Goal: Leave review/rating: Share an evaluation or opinion about a product, service, or content

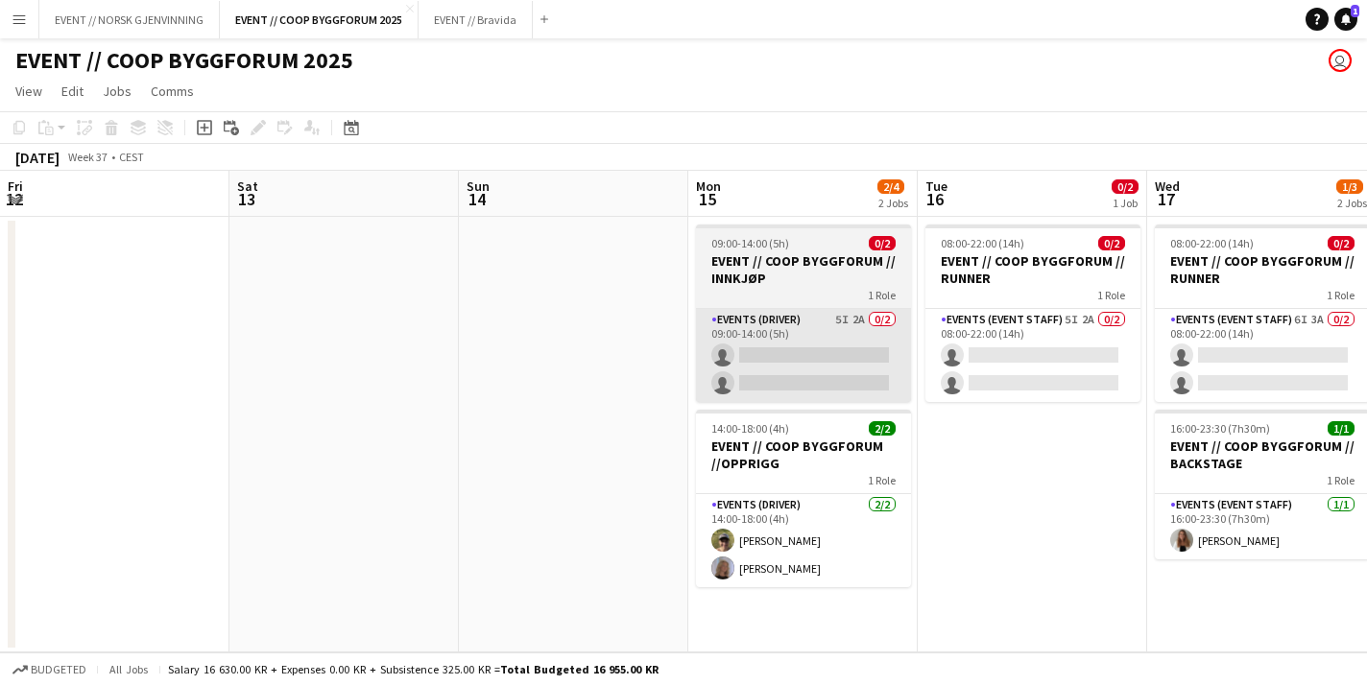
scroll to position [0, 594]
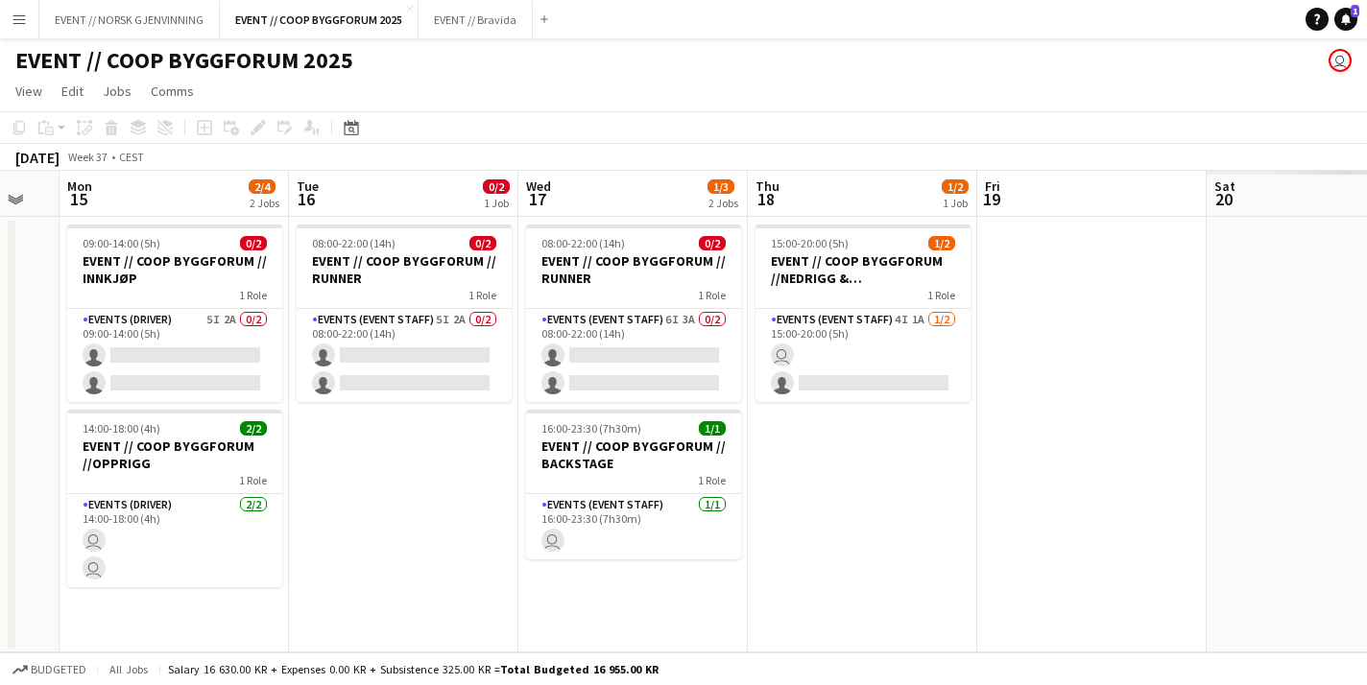
scroll to position [0, 637]
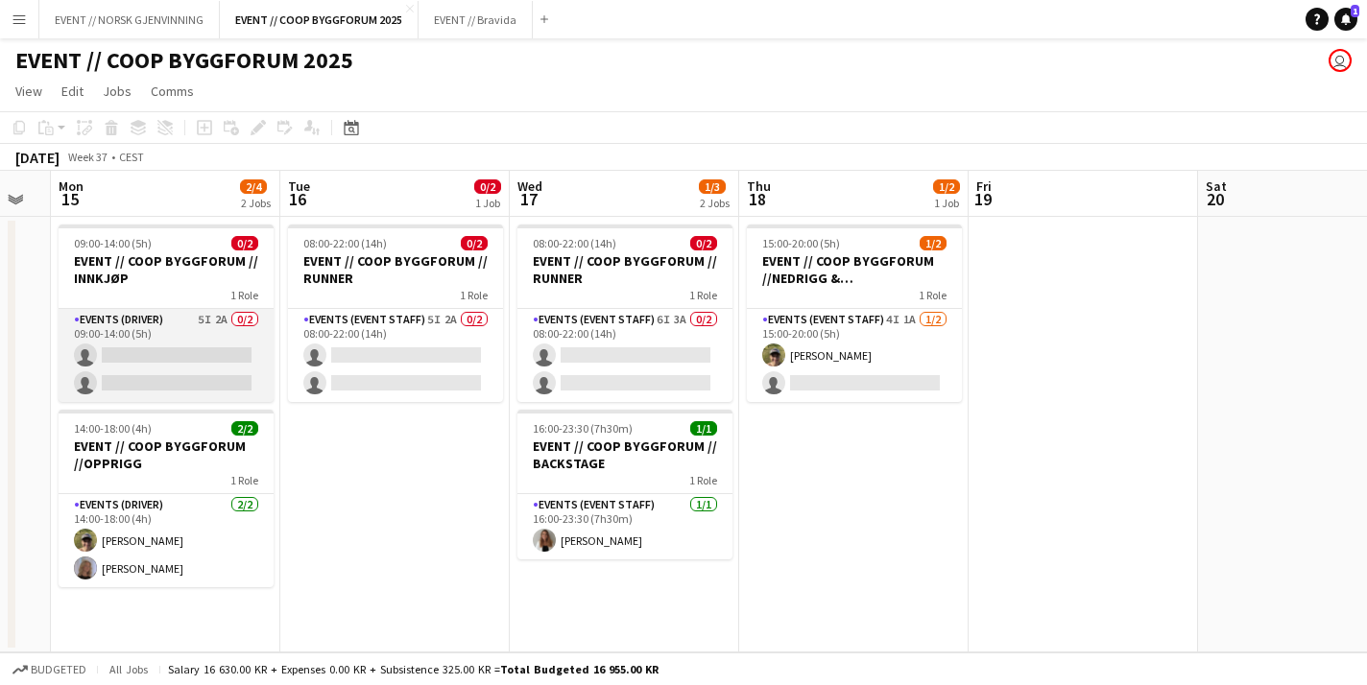
click at [217, 354] on app-card-role "Events (Driver) 5I 2A 0/2 09:00-14:00 (5h) single-neutral-actions single-neutra…" at bounding box center [166, 355] width 215 height 93
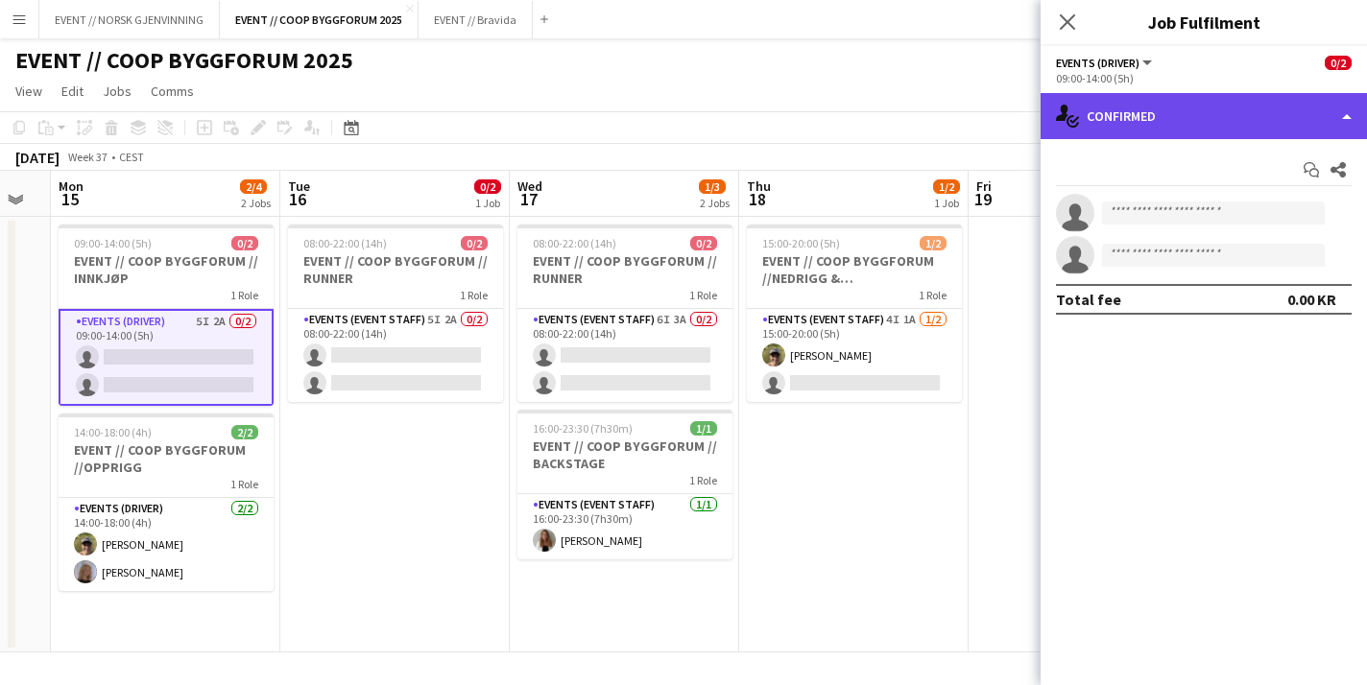
click at [1144, 96] on div "single-neutral-actions-check-2 Confirmed" at bounding box center [1204, 116] width 326 height 46
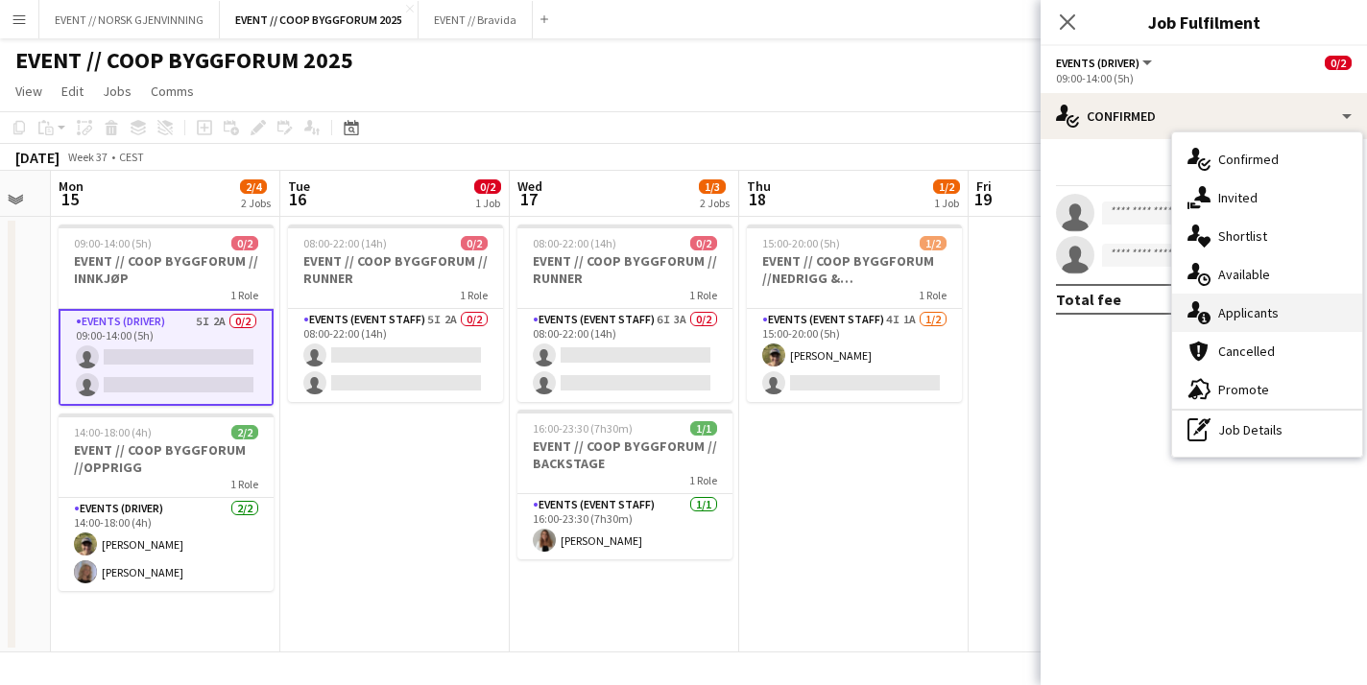
click at [1302, 311] on div "single-neutral-actions-information Applicants" at bounding box center [1267, 313] width 190 height 38
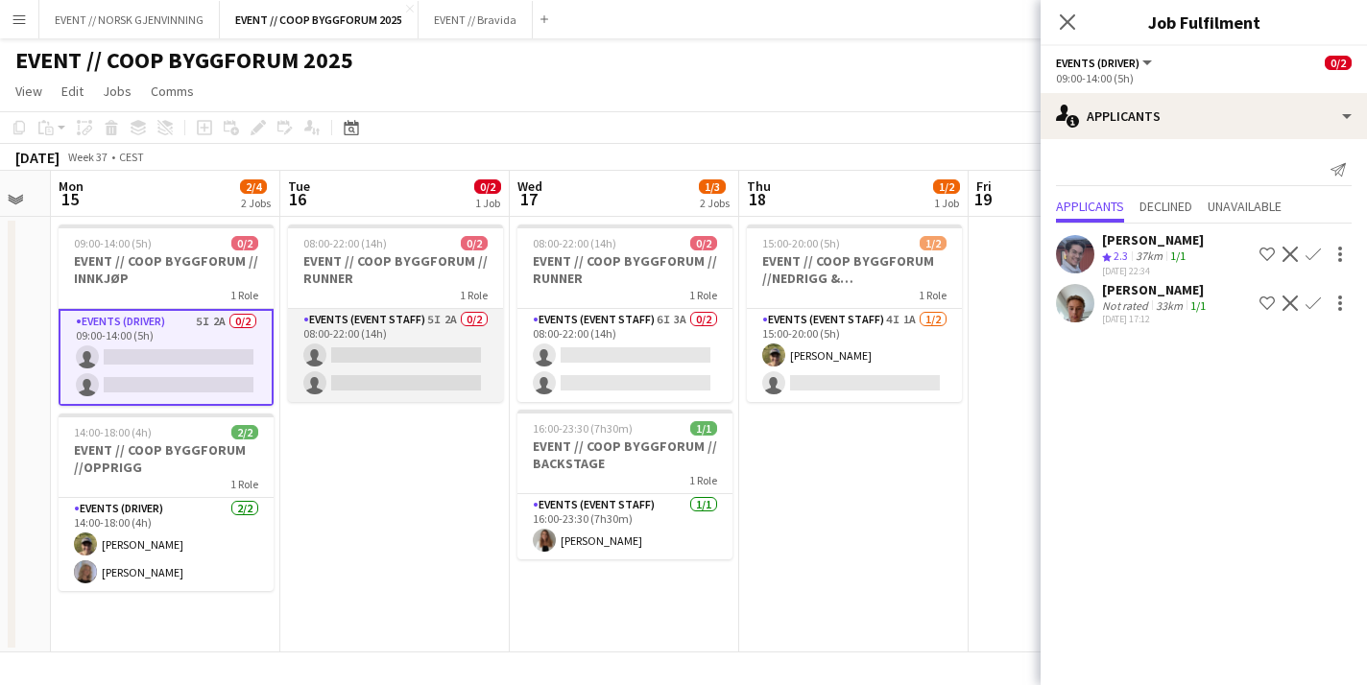
click at [424, 364] on app-card-role "Events (Event Staff) 5I 2A 0/2 08:00-22:00 (14h) single-neutral-actions single-…" at bounding box center [395, 355] width 215 height 93
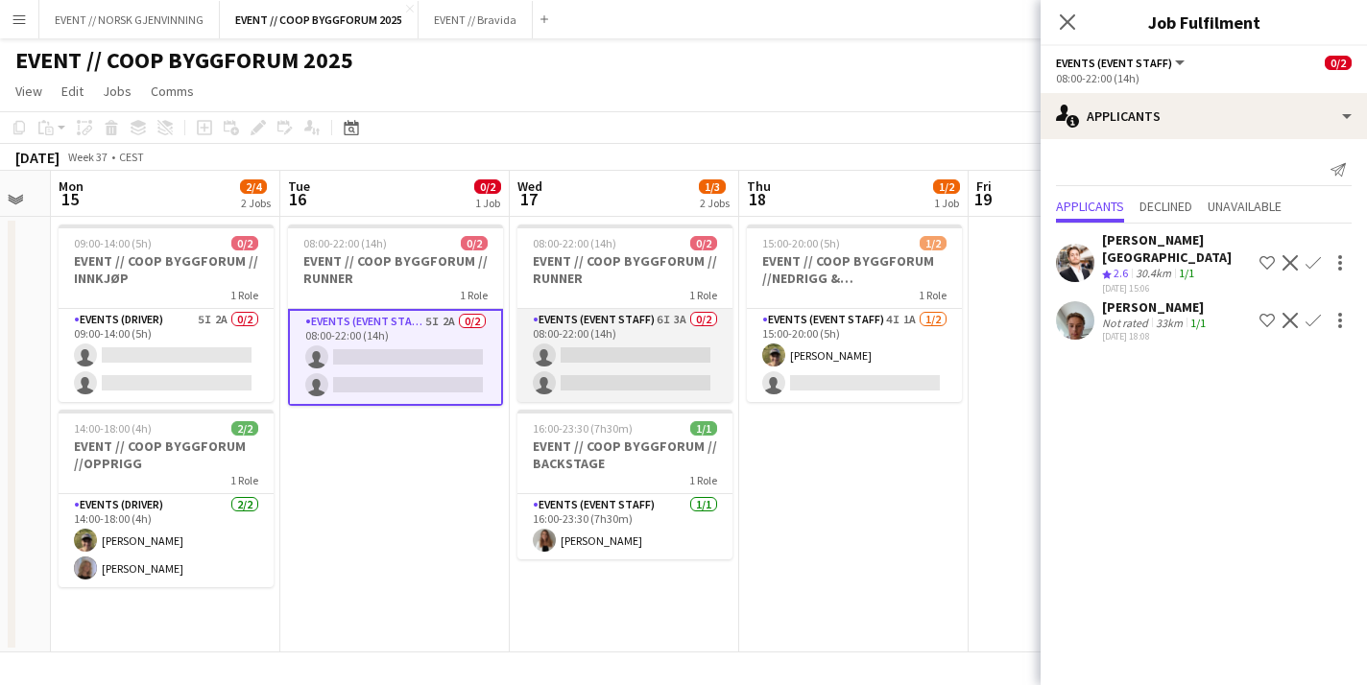
click at [584, 358] on app-card-role "Events (Event Staff) 6I 3A 0/2 08:00-22:00 (14h) single-neutral-actions single-…" at bounding box center [624, 355] width 215 height 93
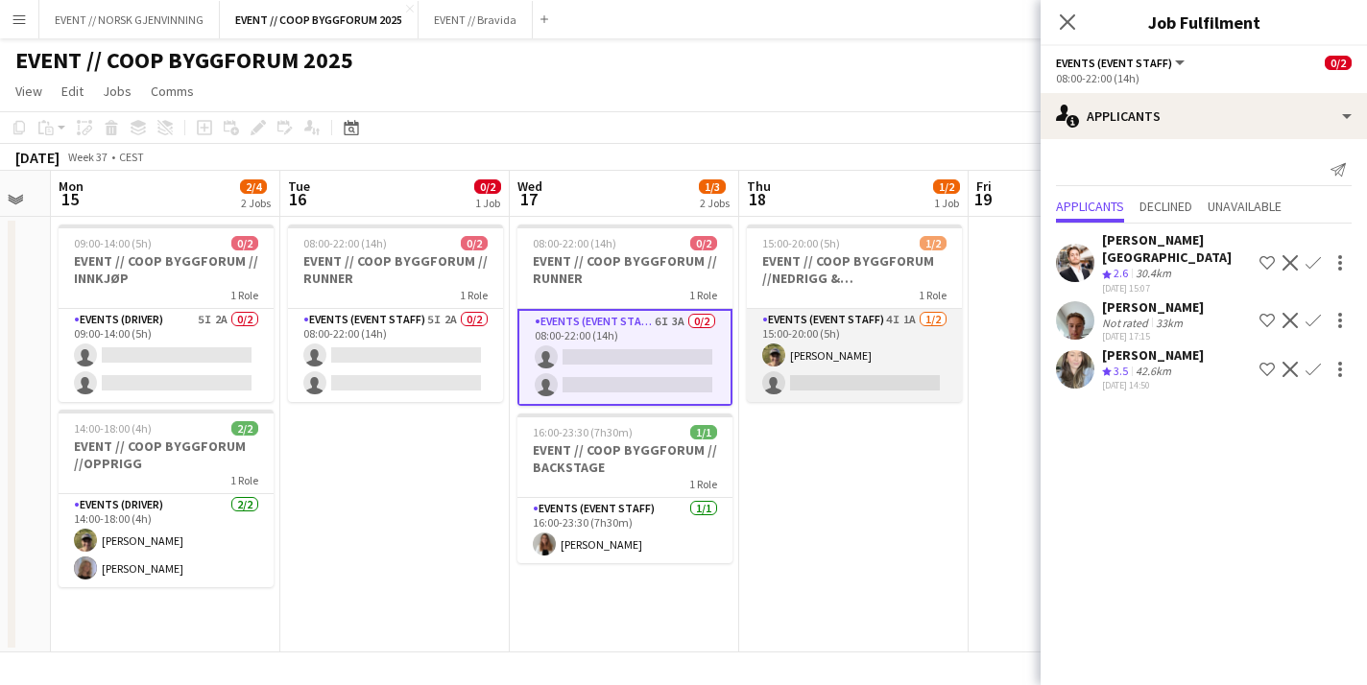
click at [837, 372] on app-card-role "Events (Event Staff) 4I 1A [DATE] 15:00-20:00 (5h) [PERSON_NAME] single-neutral…" at bounding box center [854, 355] width 215 height 93
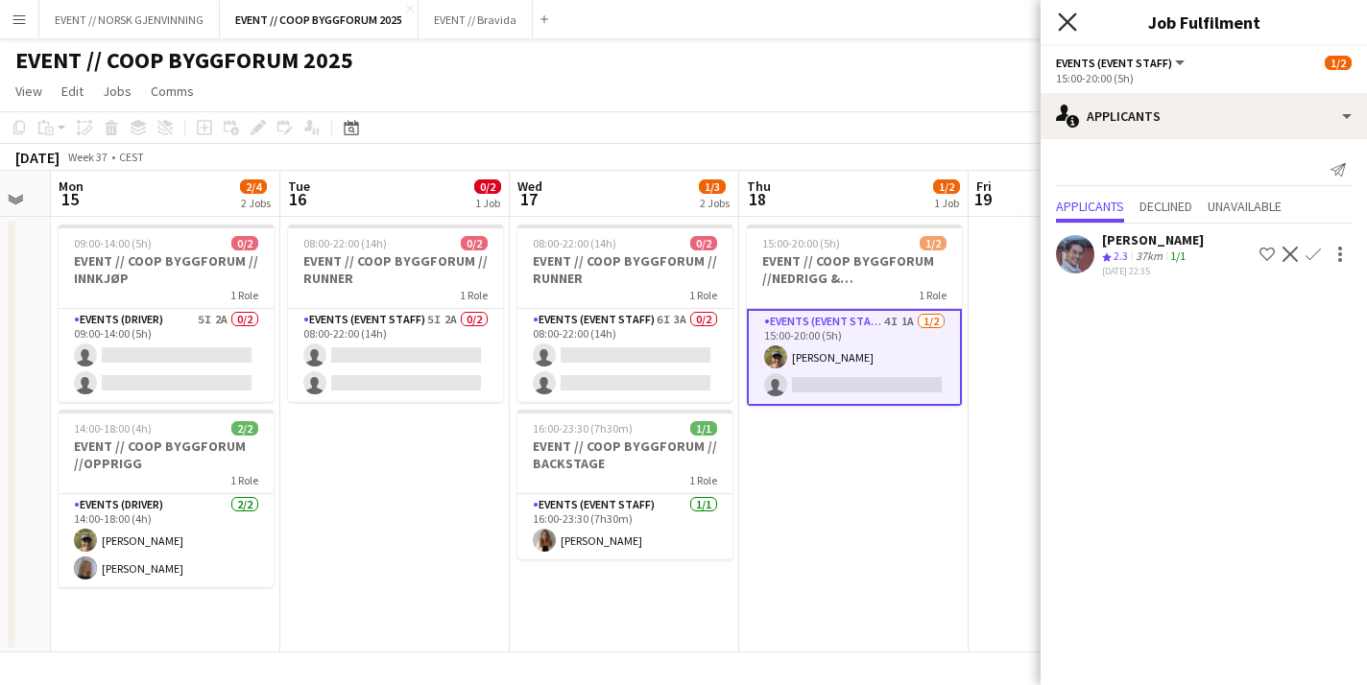
click at [1061, 16] on icon at bounding box center [1067, 21] width 18 height 18
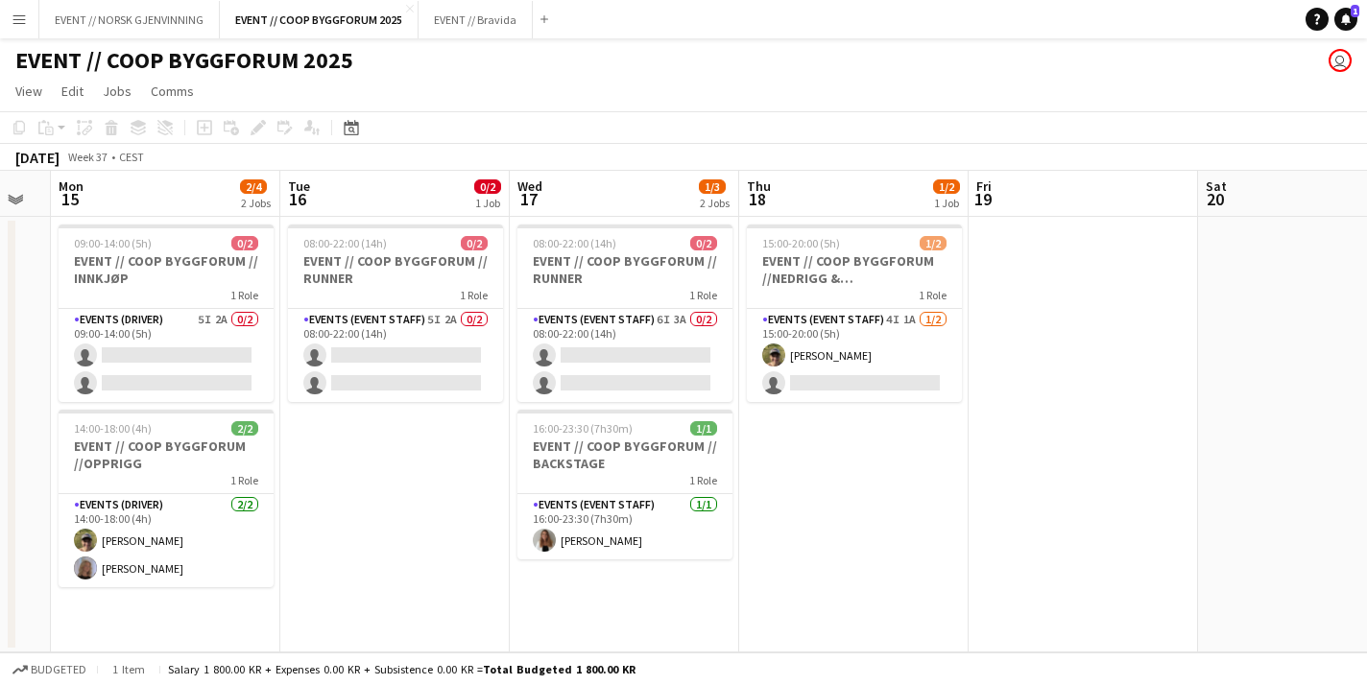
click at [30, 20] on button "Menu" at bounding box center [19, 19] width 38 height 38
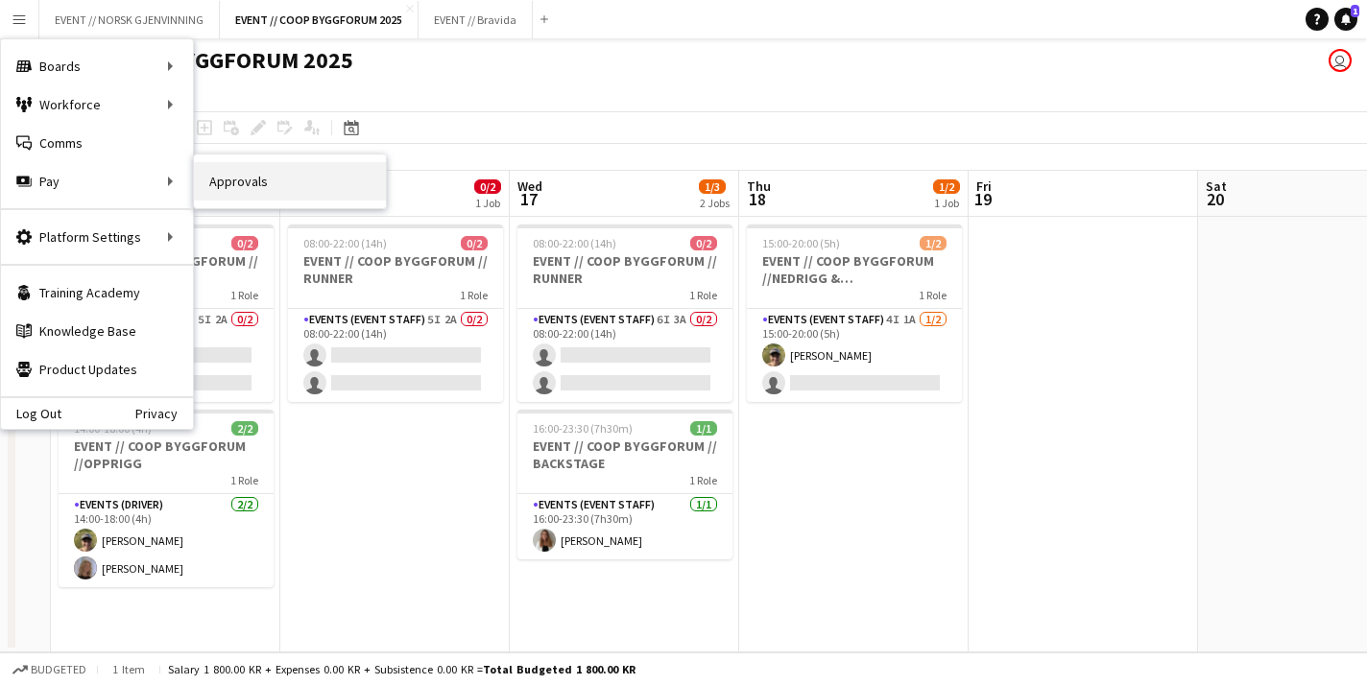
click at [244, 188] on link "Approvals" at bounding box center [290, 181] width 192 height 38
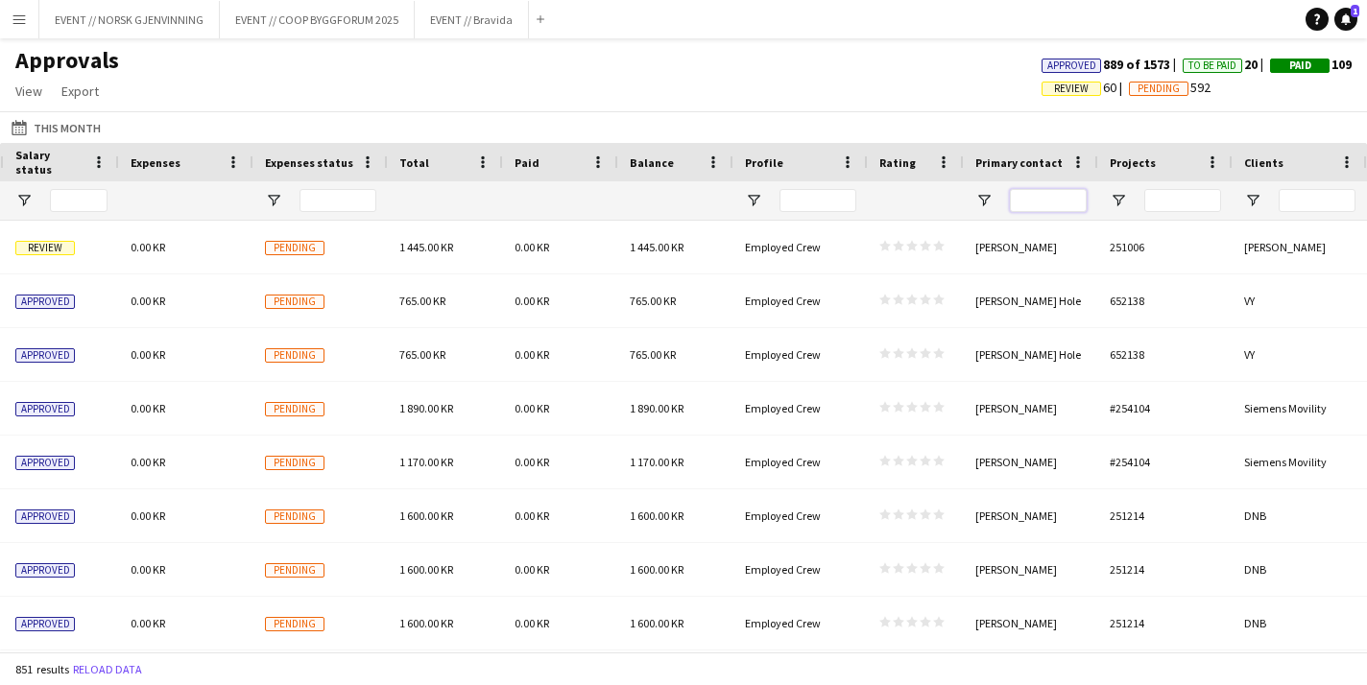
click at [1066, 203] on input "Primary contact Filter Input" at bounding box center [1048, 200] width 77 height 23
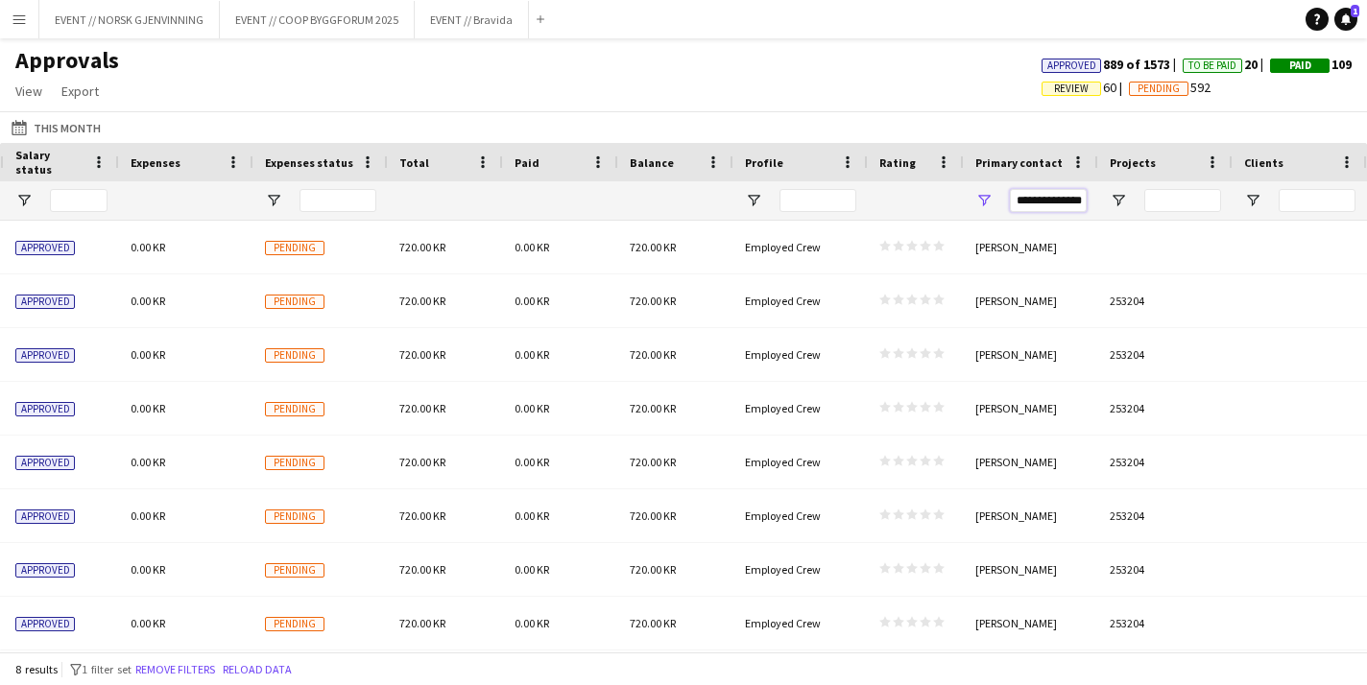
type input "**********"
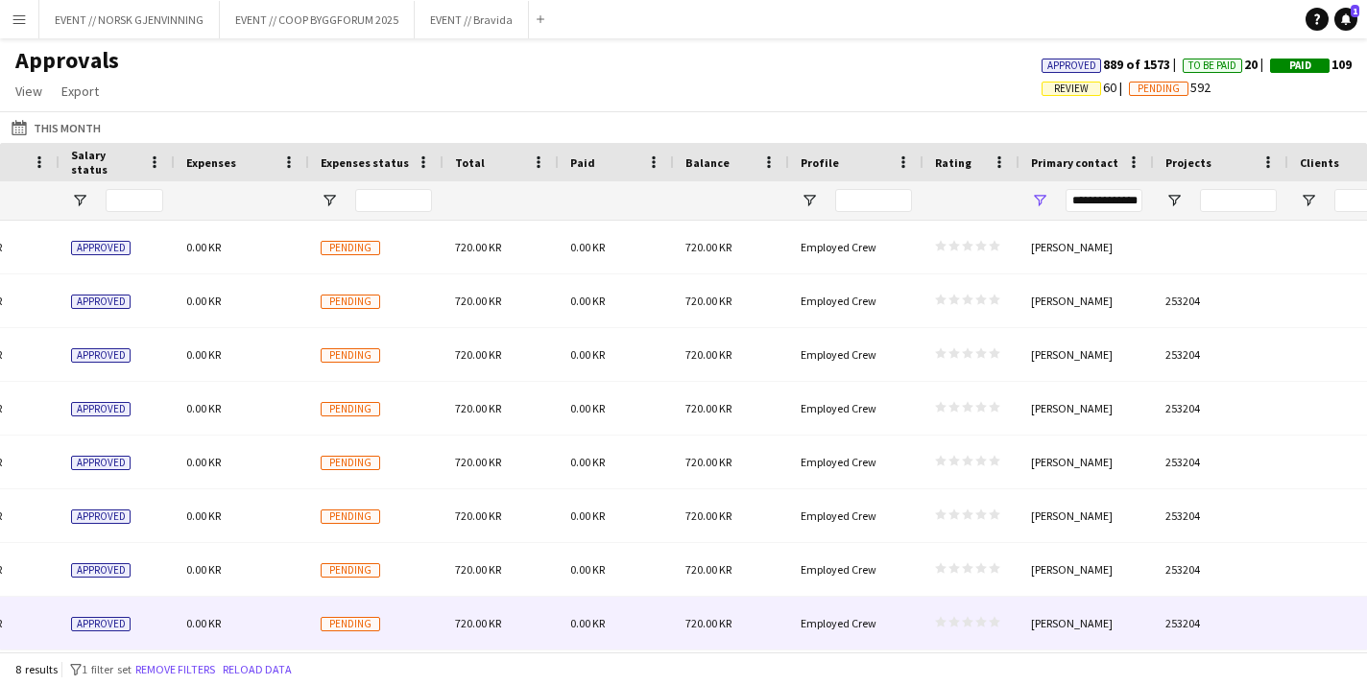
click at [963, 611] on div "star star star star star star star star star star" at bounding box center [972, 623] width 96 height 53
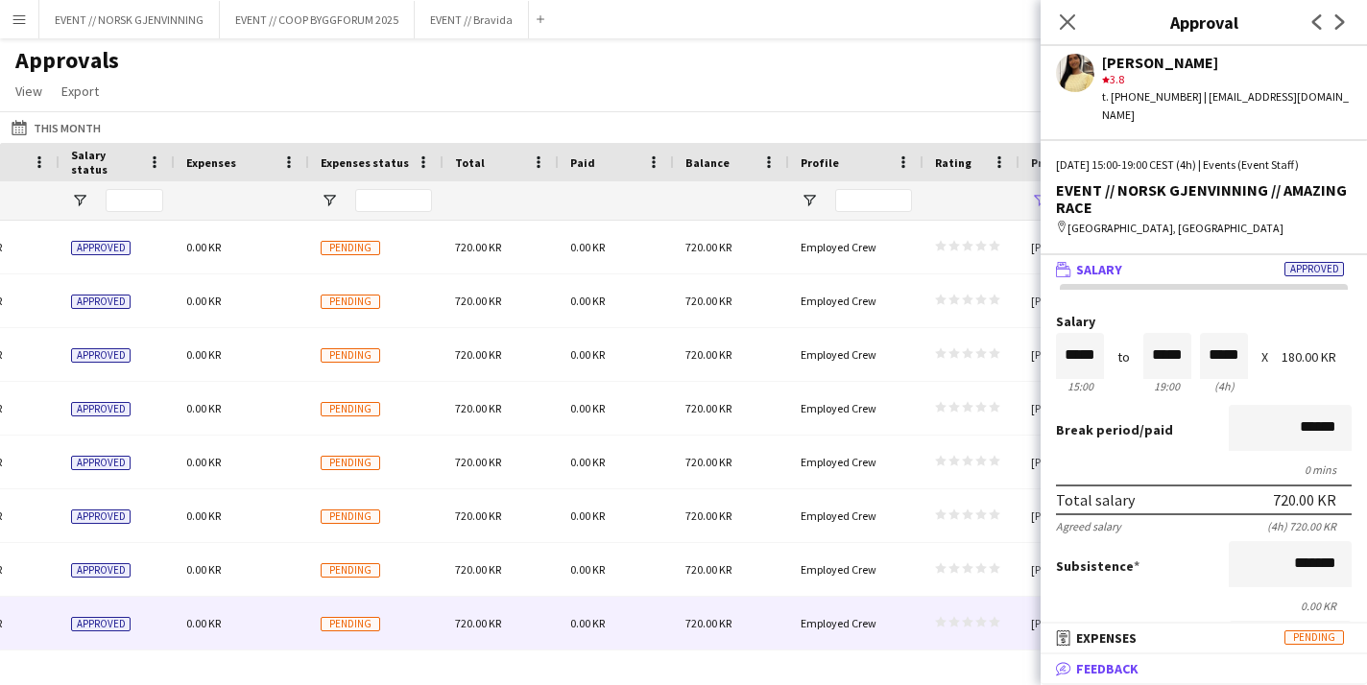
click at [1122, 662] on span "Feedback" at bounding box center [1107, 669] width 62 height 17
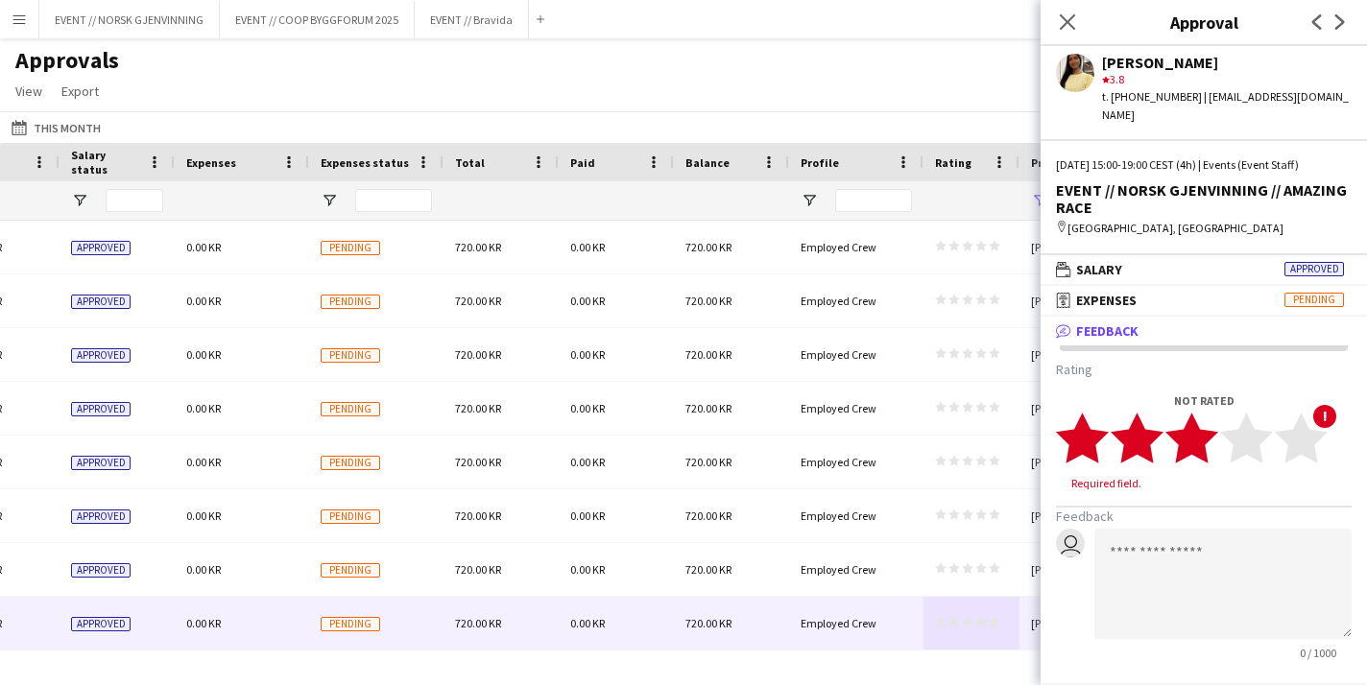
click at [1204, 420] on polygon at bounding box center [1191, 438] width 53 height 50
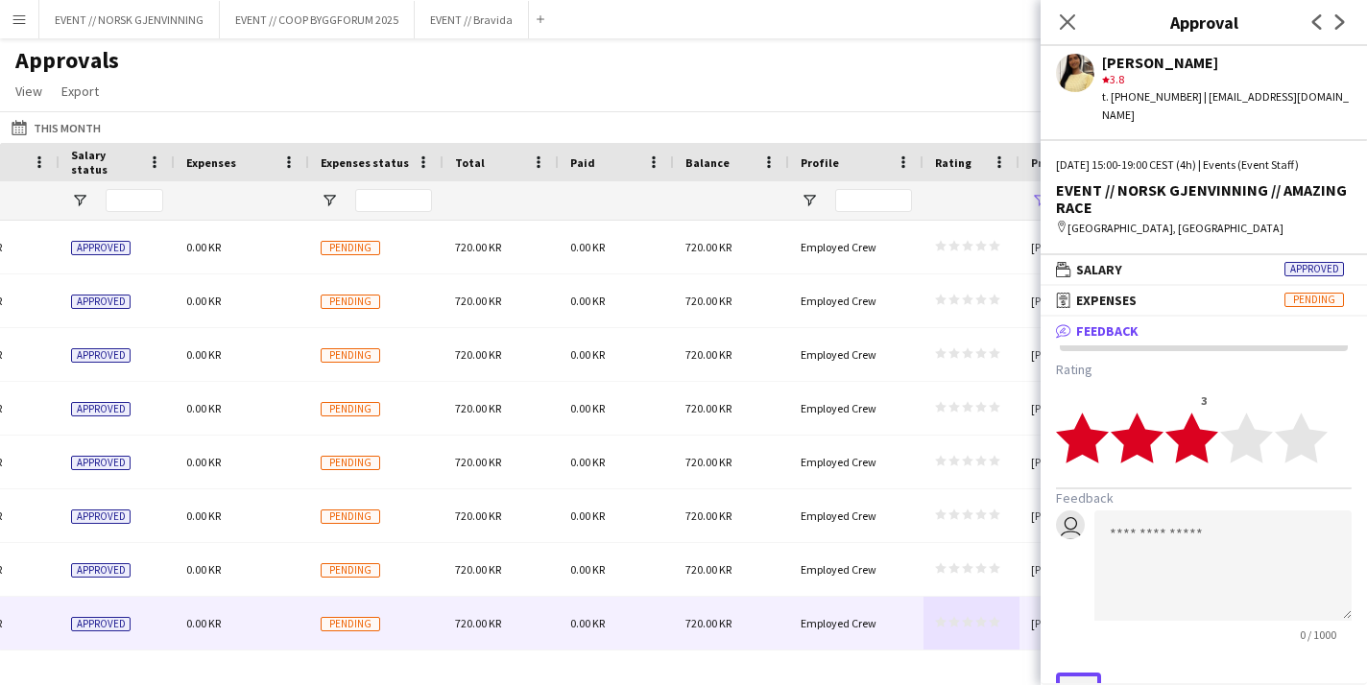
click at [1085, 673] on button "Save" at bounding box center [1078, 688] width 45 height 31
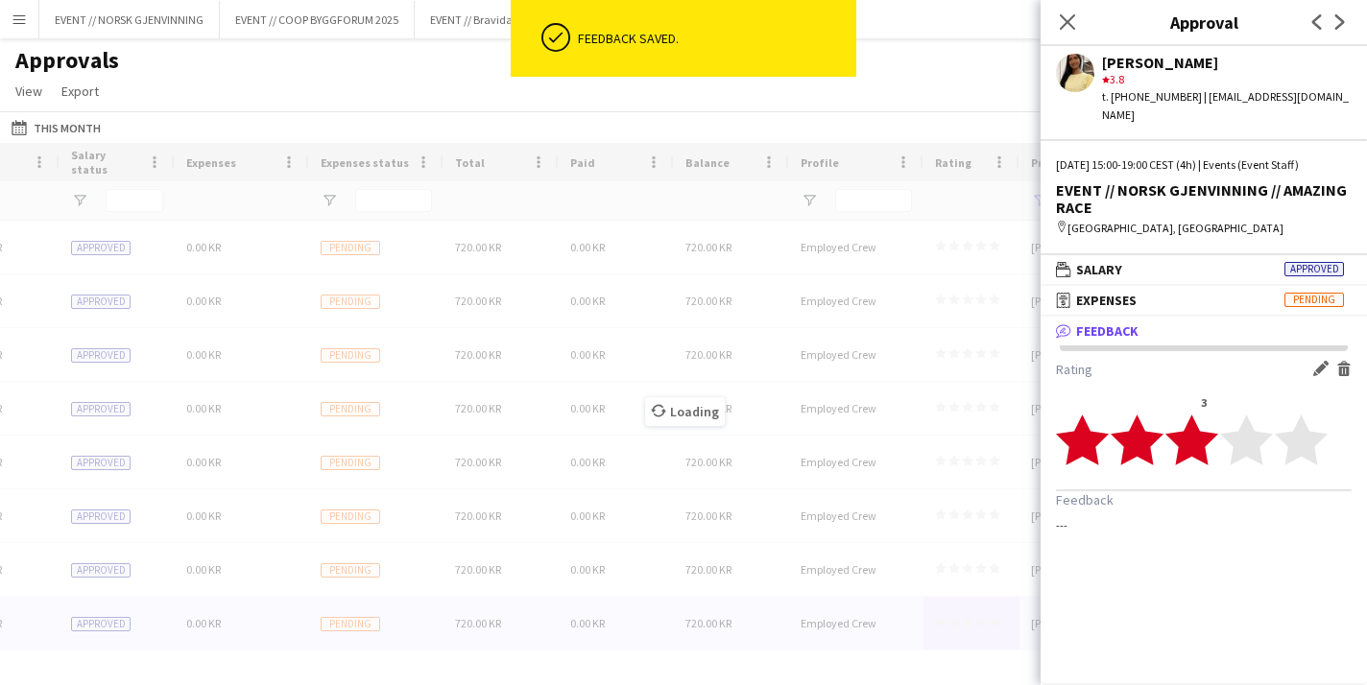
click at [978, 568] on div "Loading" at bounding box center [683, 397] width 1367 height 509
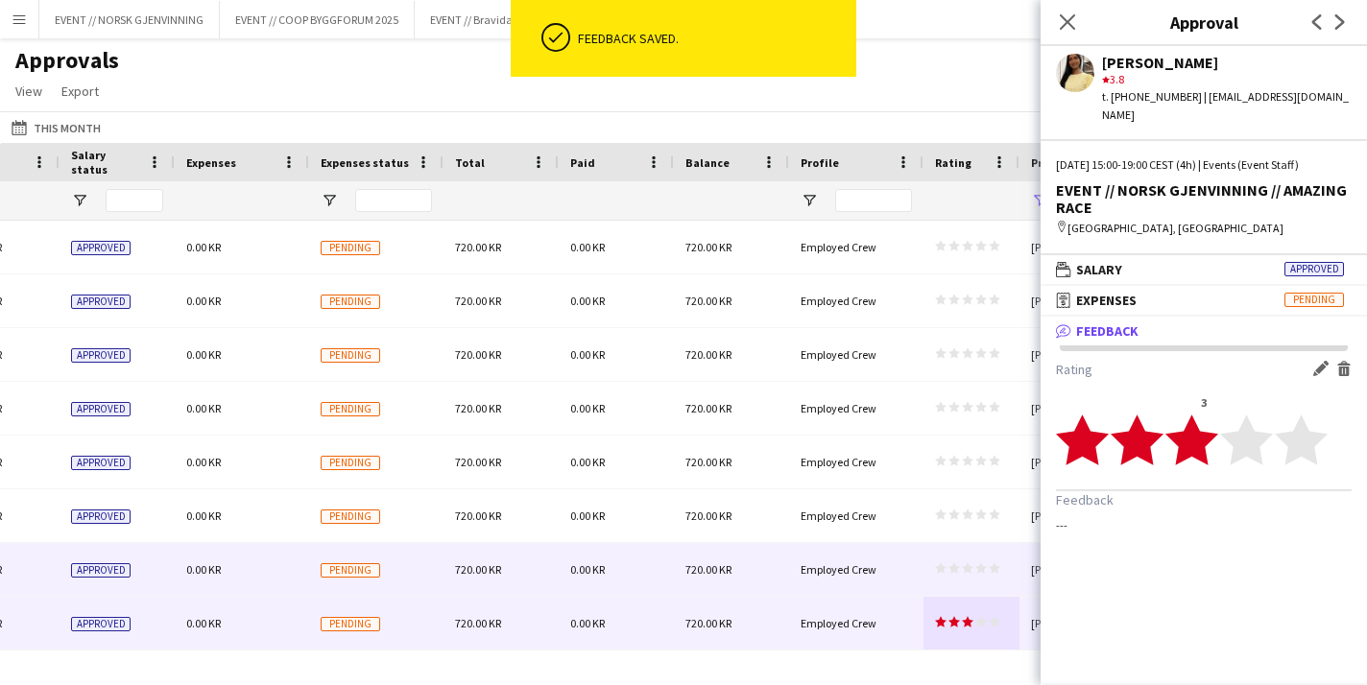
click at [978, 568] on polygon at bounding box center [981, 569] width 12 height 11
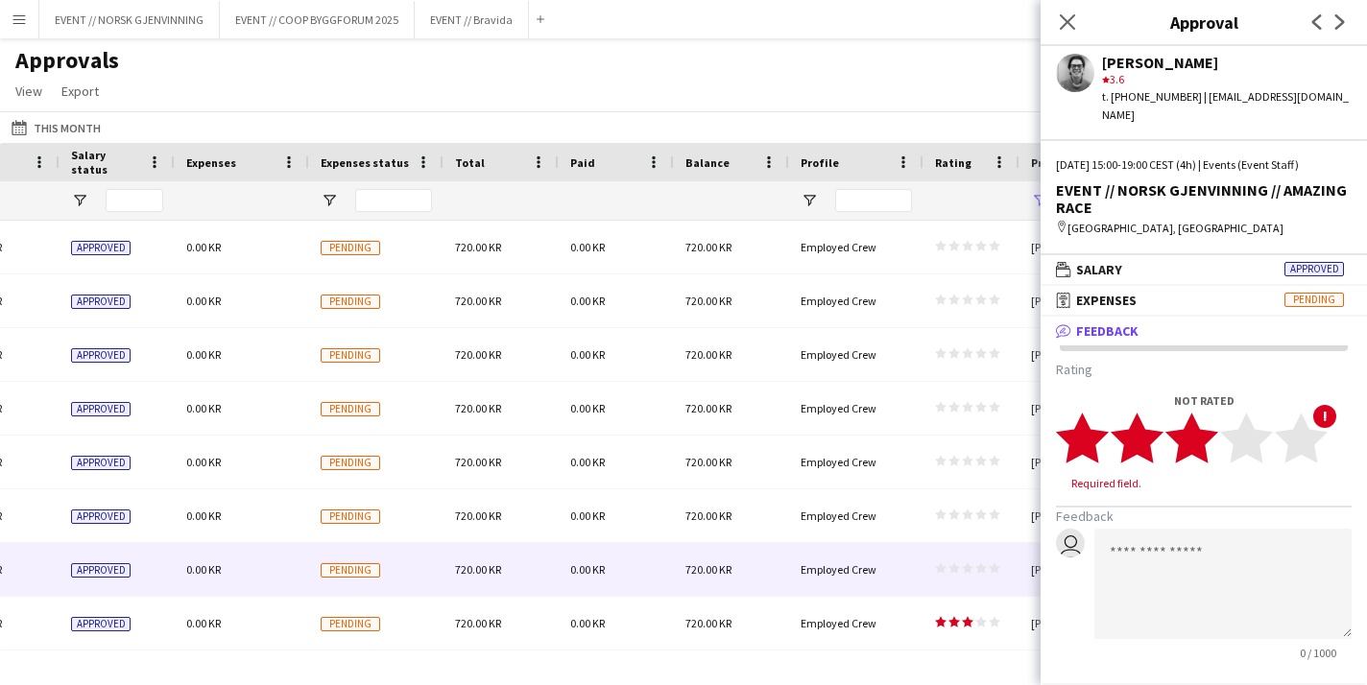
click at [1203, 421] on polygon at bounding box center [1191, 438] width 53 height 50
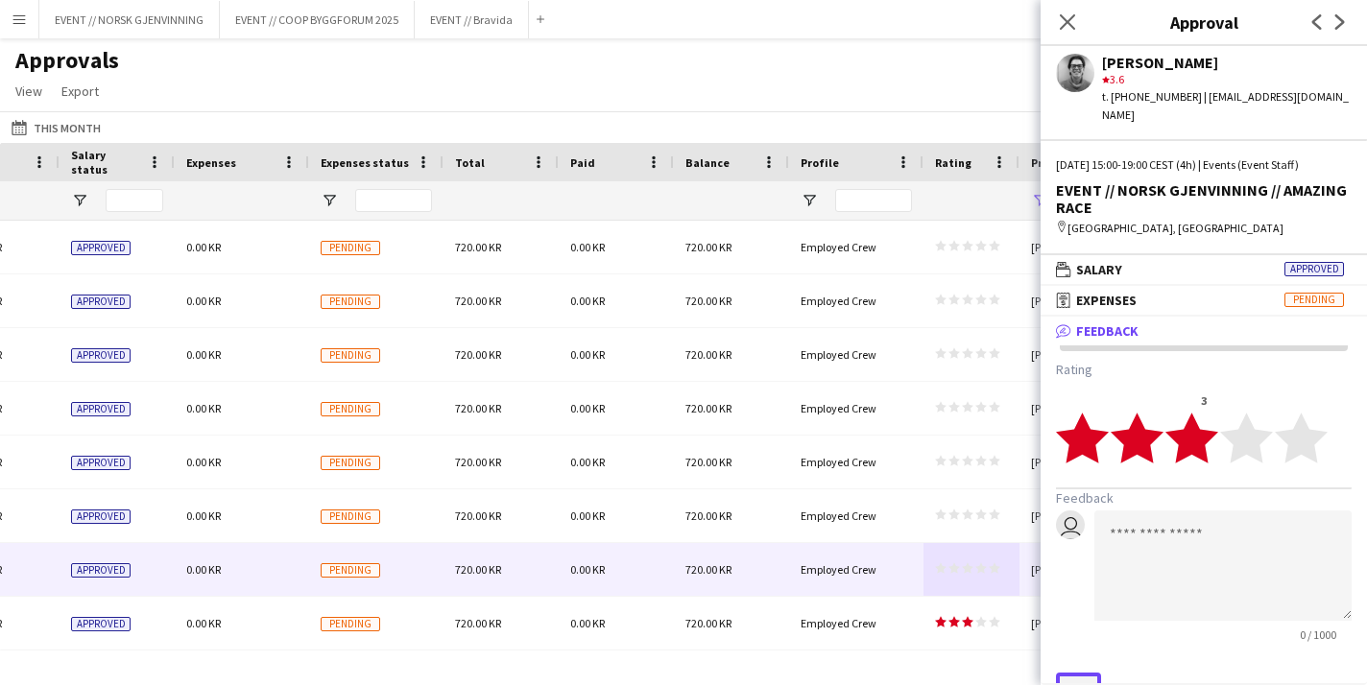
click at [1070, 673] on button "Save" at bounding box center [1078, 688] width 45 height 31
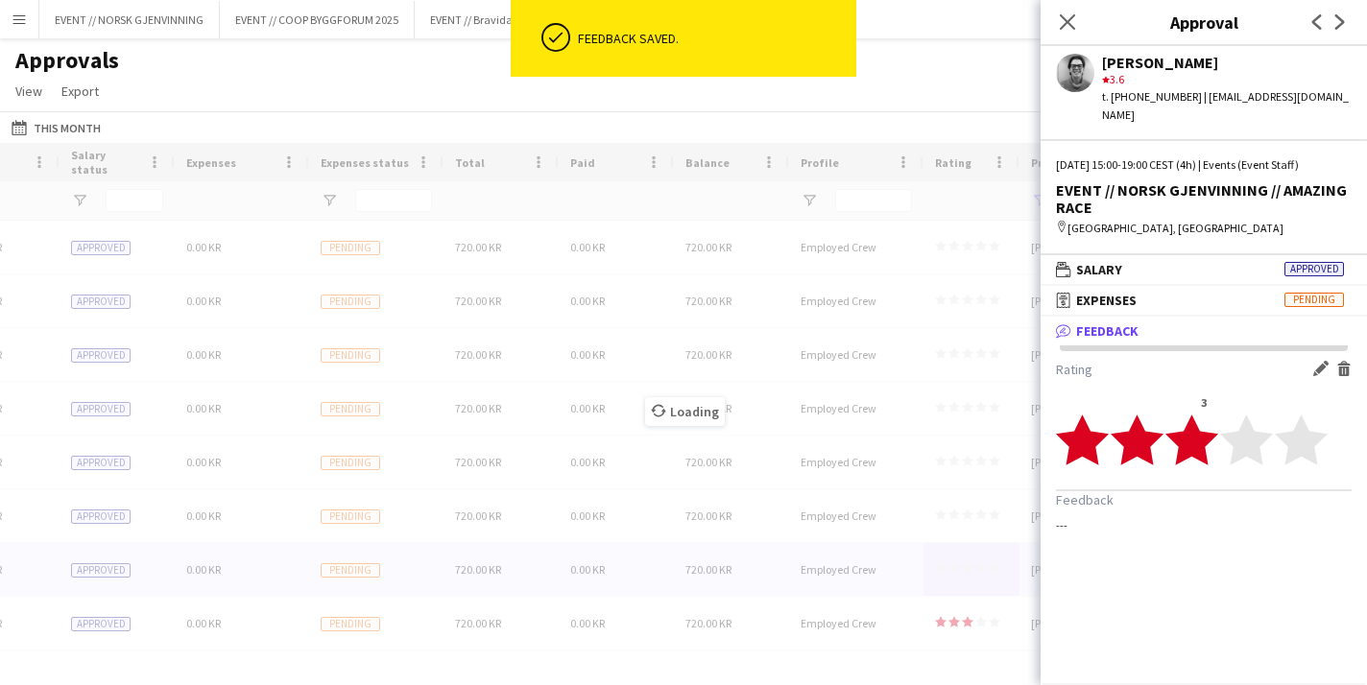
click at [916, 510] on div "Loading" at bounding box center [683, 397] width 1367 height 509
click at [974, 514] on div "Loading" at bounding box center [683, 397] width 1367 height 509
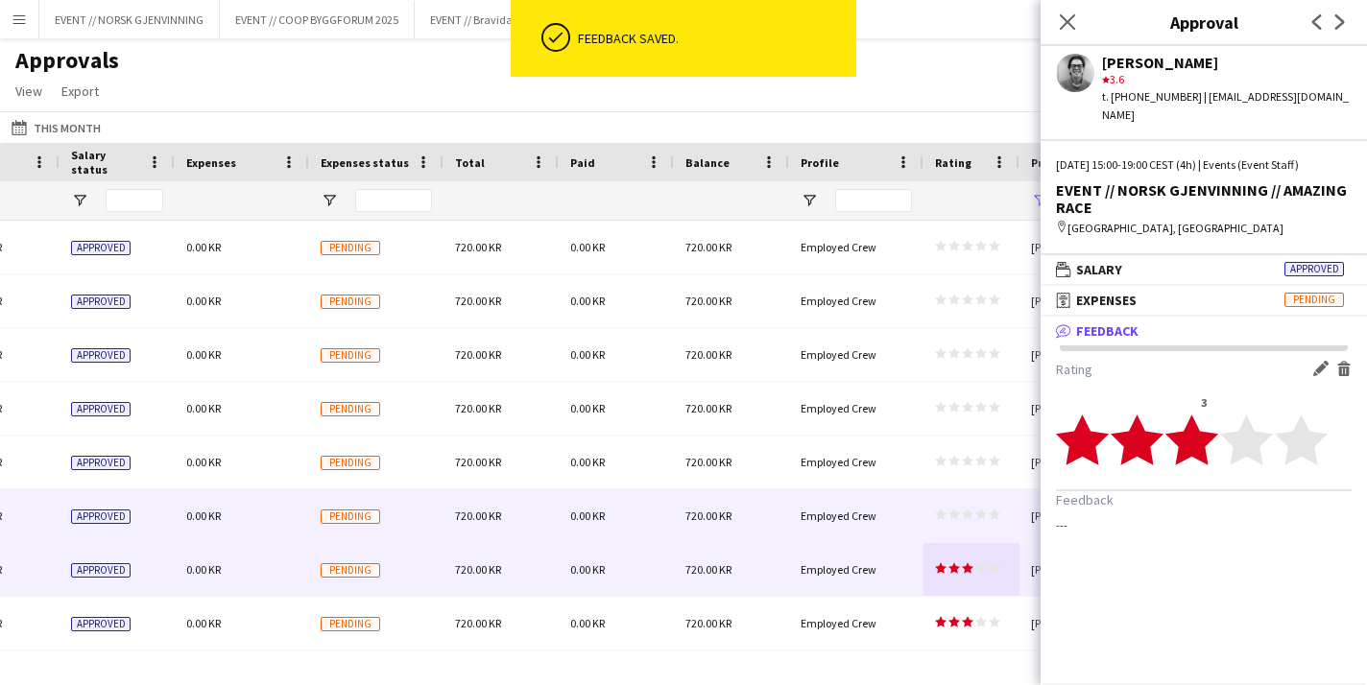
click at [974, 514] on span "star star star star star" at bounding box center [967, 515] width 65 height 12
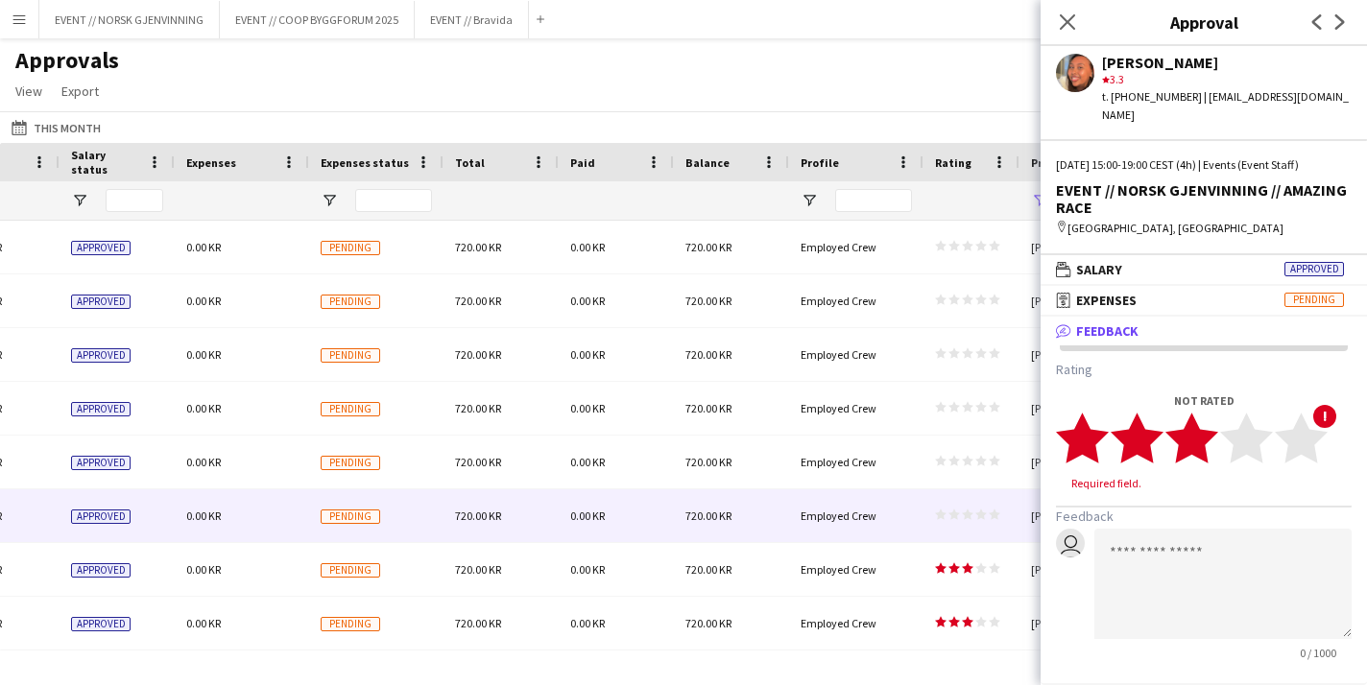
click at [1197, 430] on polygon at bounding box center [1191, 438] width 53 height 50
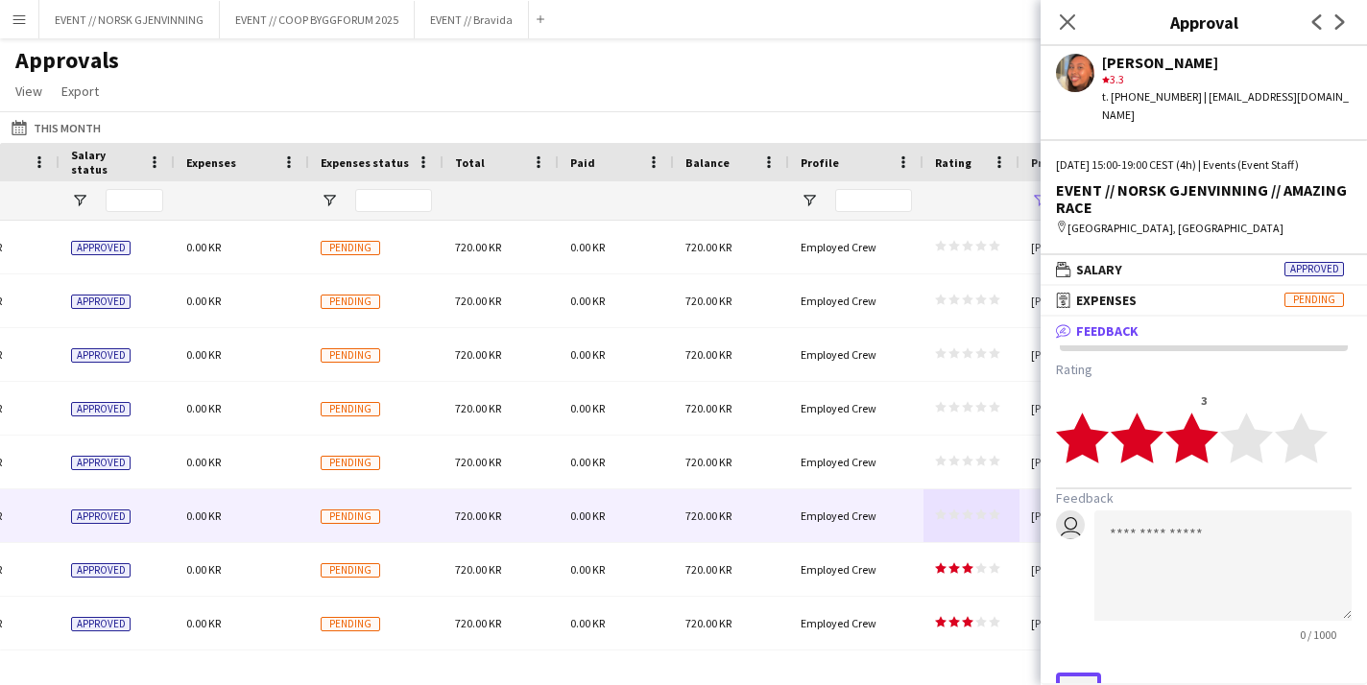
click at [1078, 673] on button "Save" at bounding box center [1078, 688] width 45 height 31
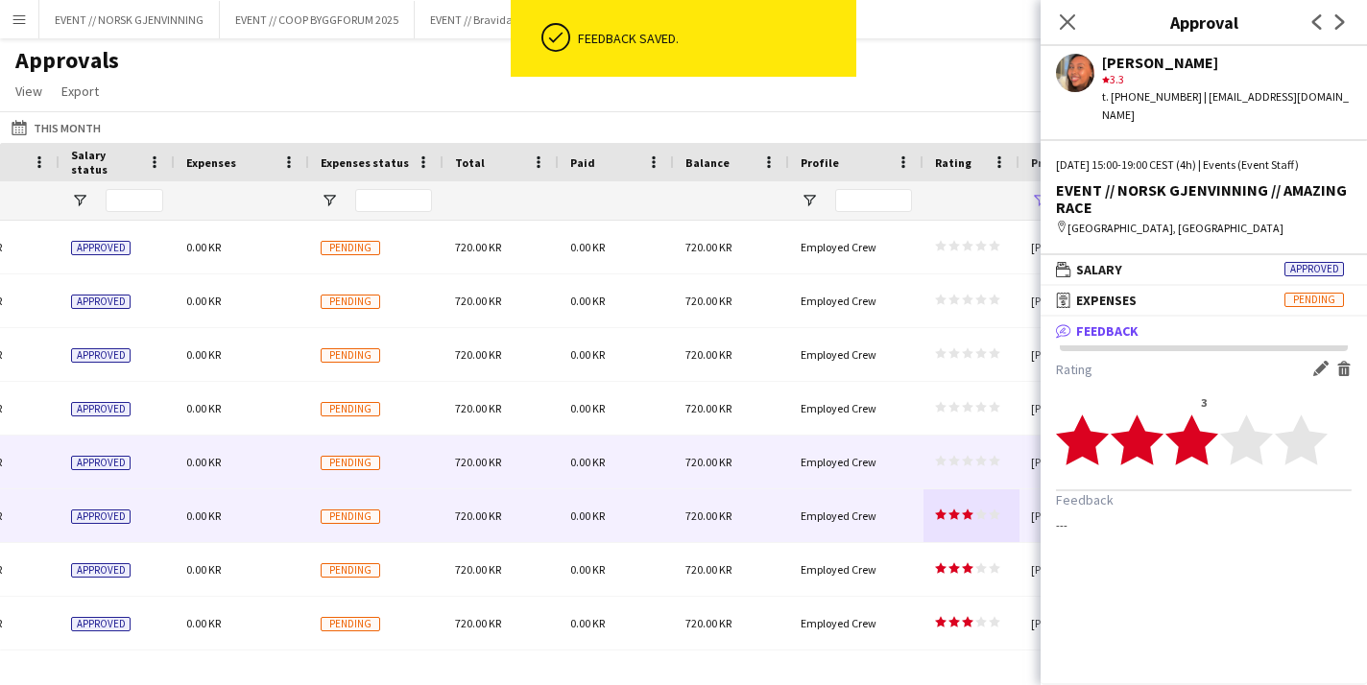
click at [969, 471] on div "star star star star star star star star star star" at bounding box center [972, 462] width 96 height 53
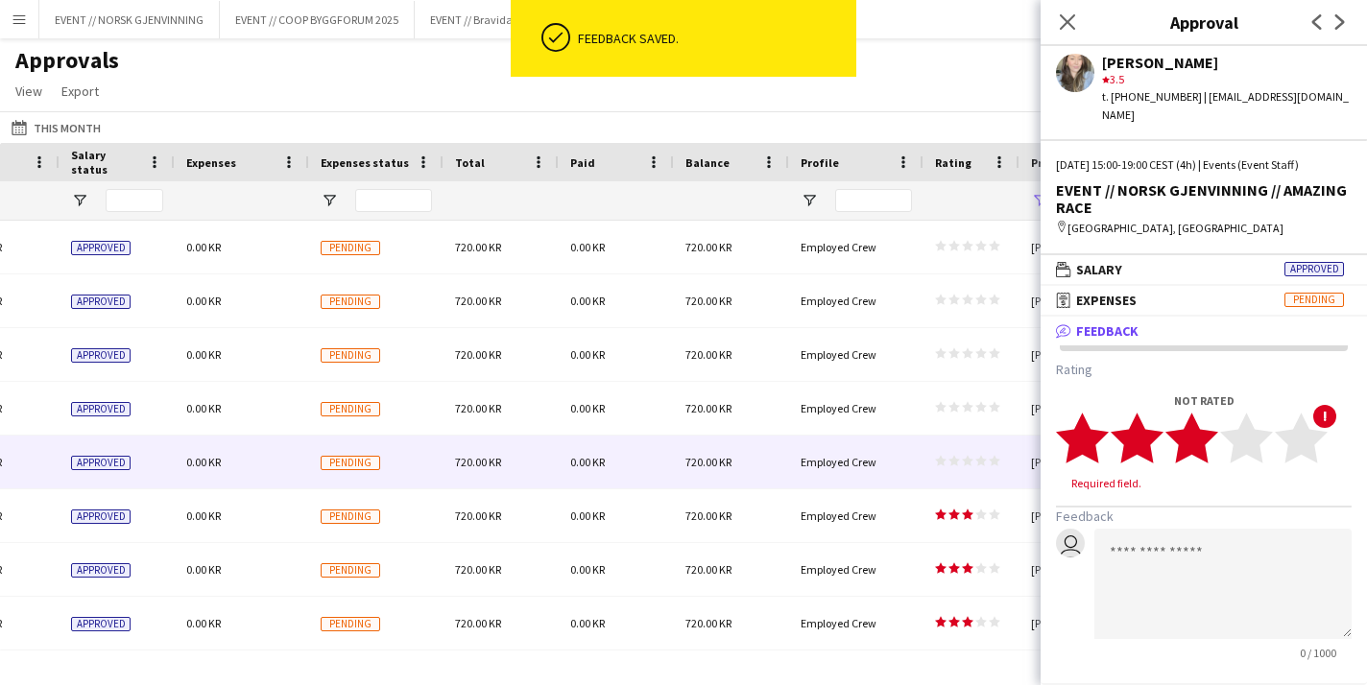
click at [1209, 412] on icon "star" at bounding box center [1191, 438] width 53 height 53
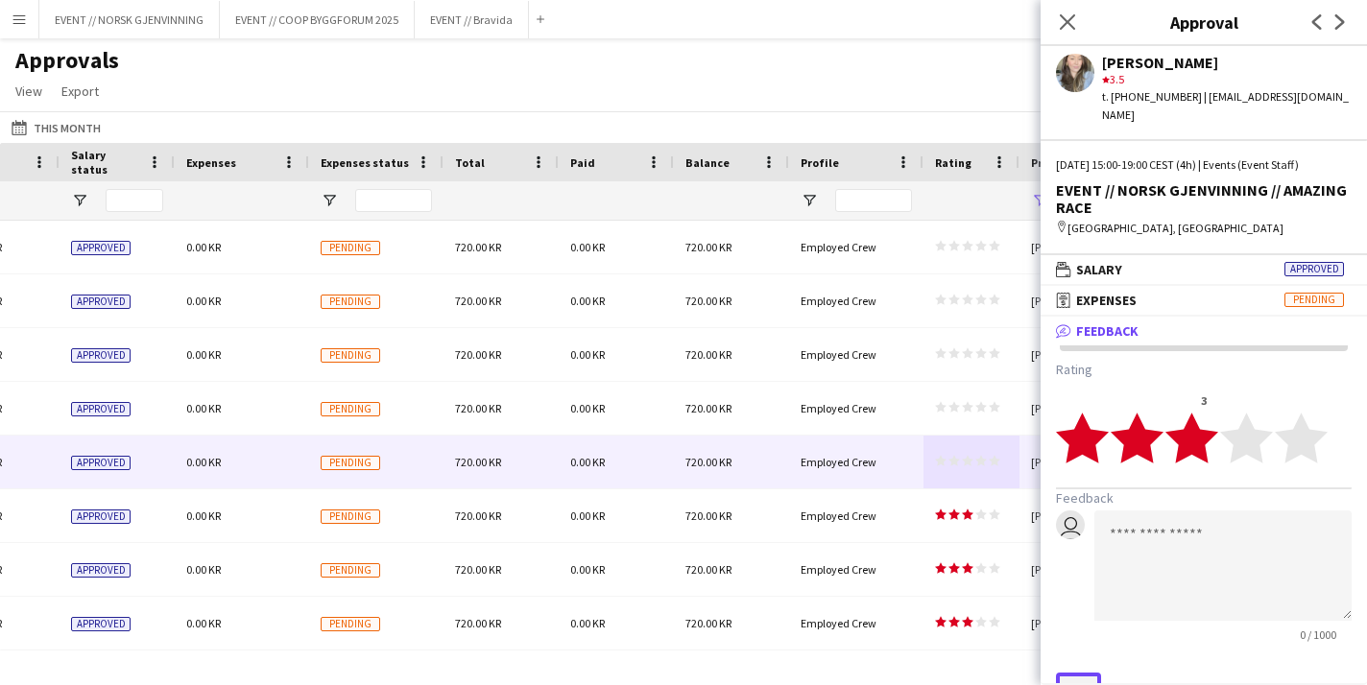
click at [1080, 673] on button "Save" at bounding box center [1078, 688] width 45 height 31
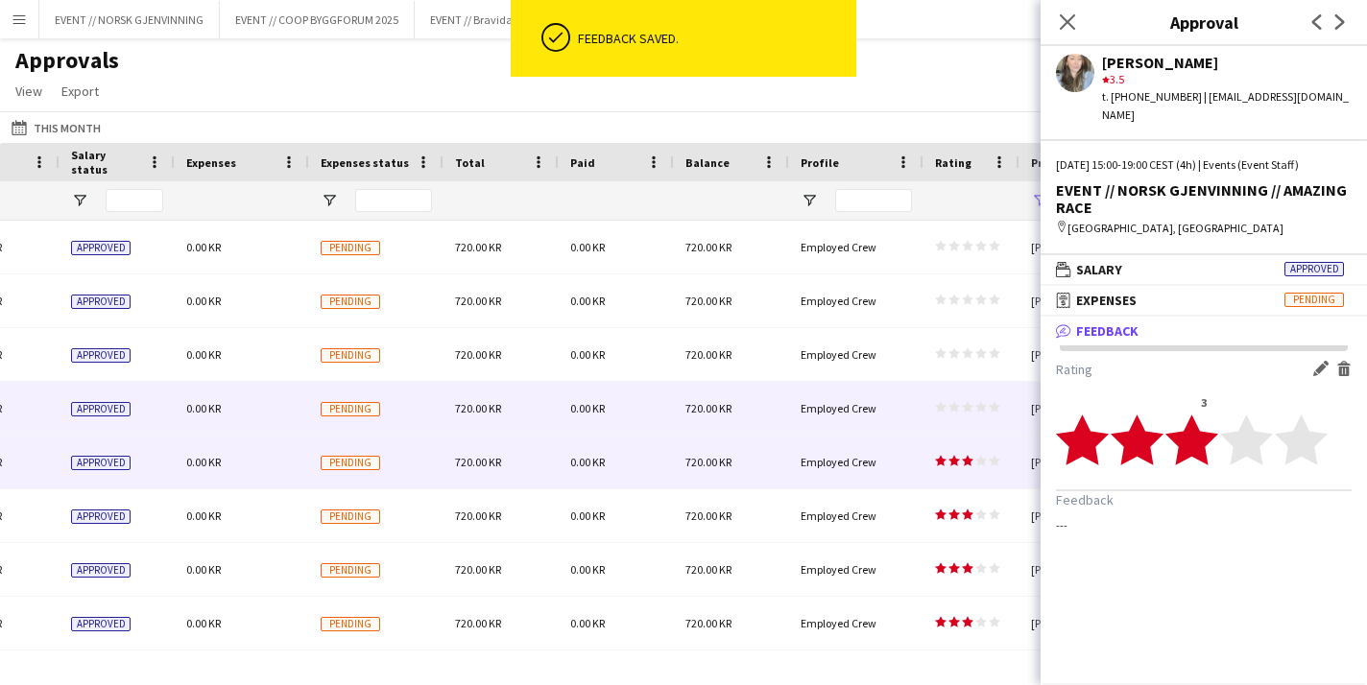
click at [971, 396] on div "star star star star star star star star star star" at bounding box center [972, 408] width 96 height 53
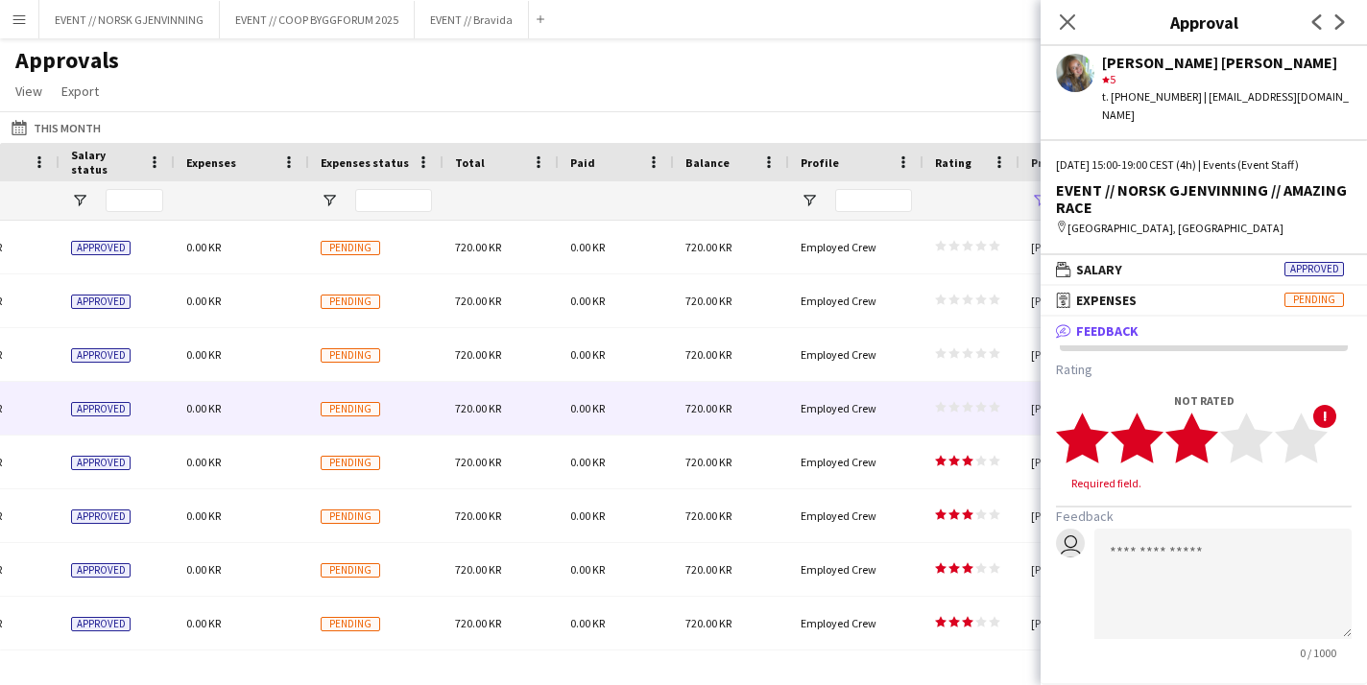
click at [1209, 417] on polygon at bounding box center [1191, 438] width 53 height 50
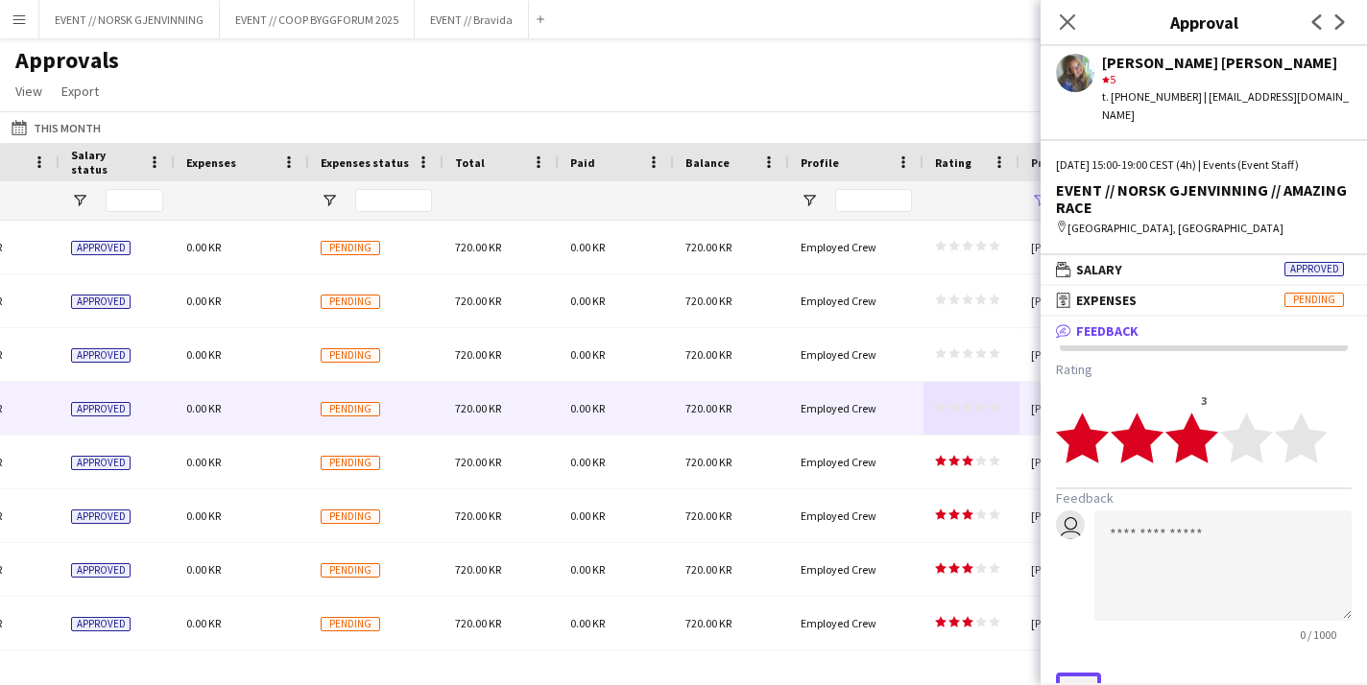
click at [1084, 673] on button "Save" at bounding box center [1078, 688] width 45 height 31
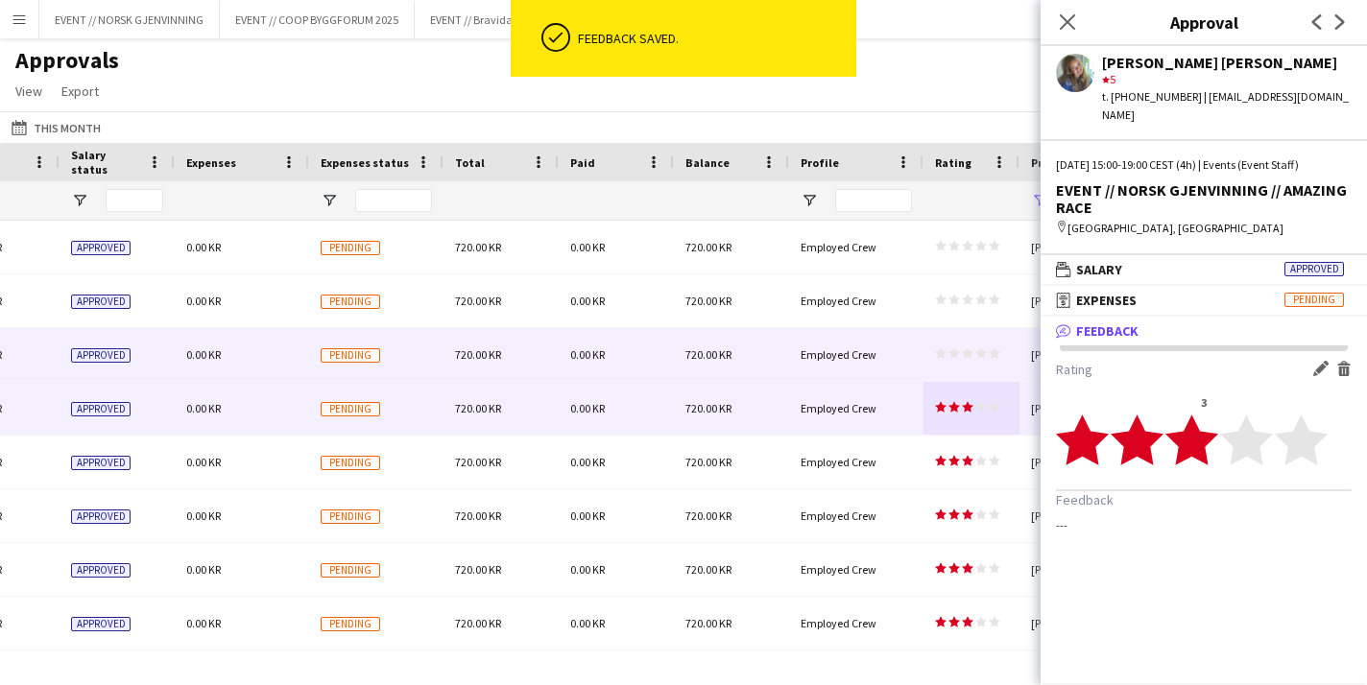
click at [961, 355] on span "star star star star star" at bounding box center [967, 354] width 65 height 12
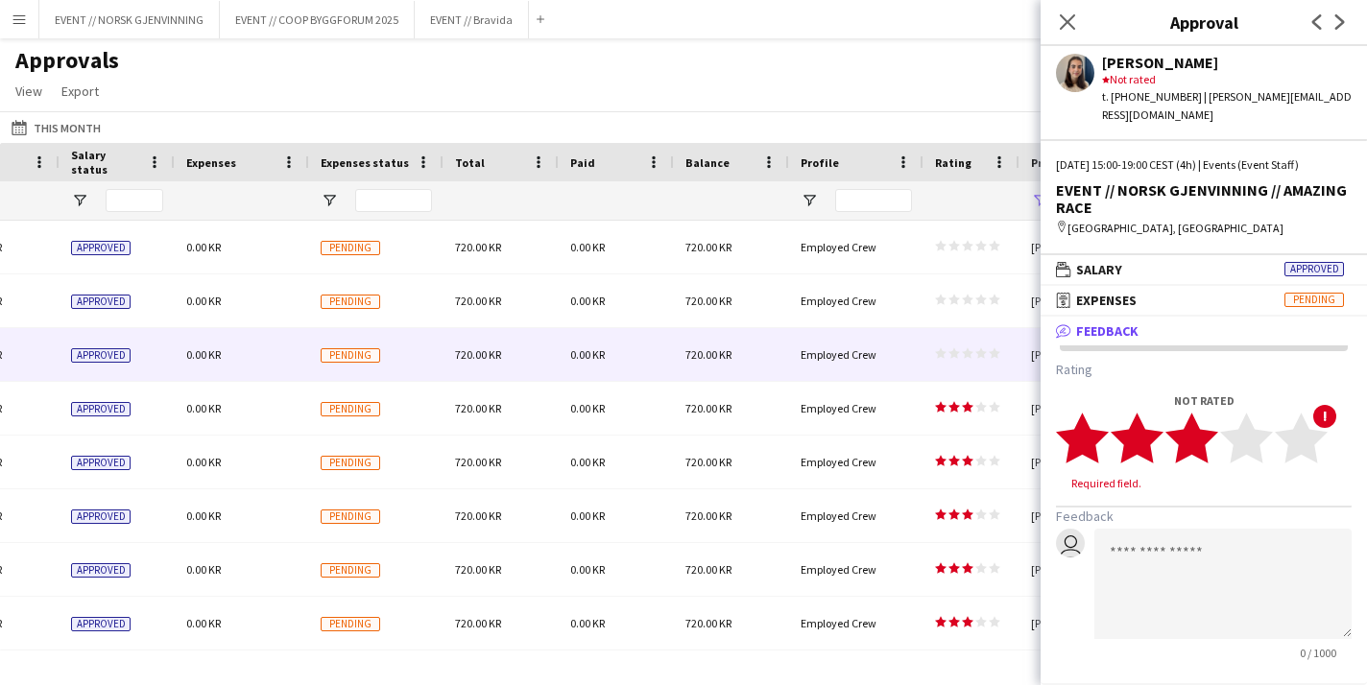
click at [1206, 424] on polygon at bounding box center [1191, 438] width 53 height 50
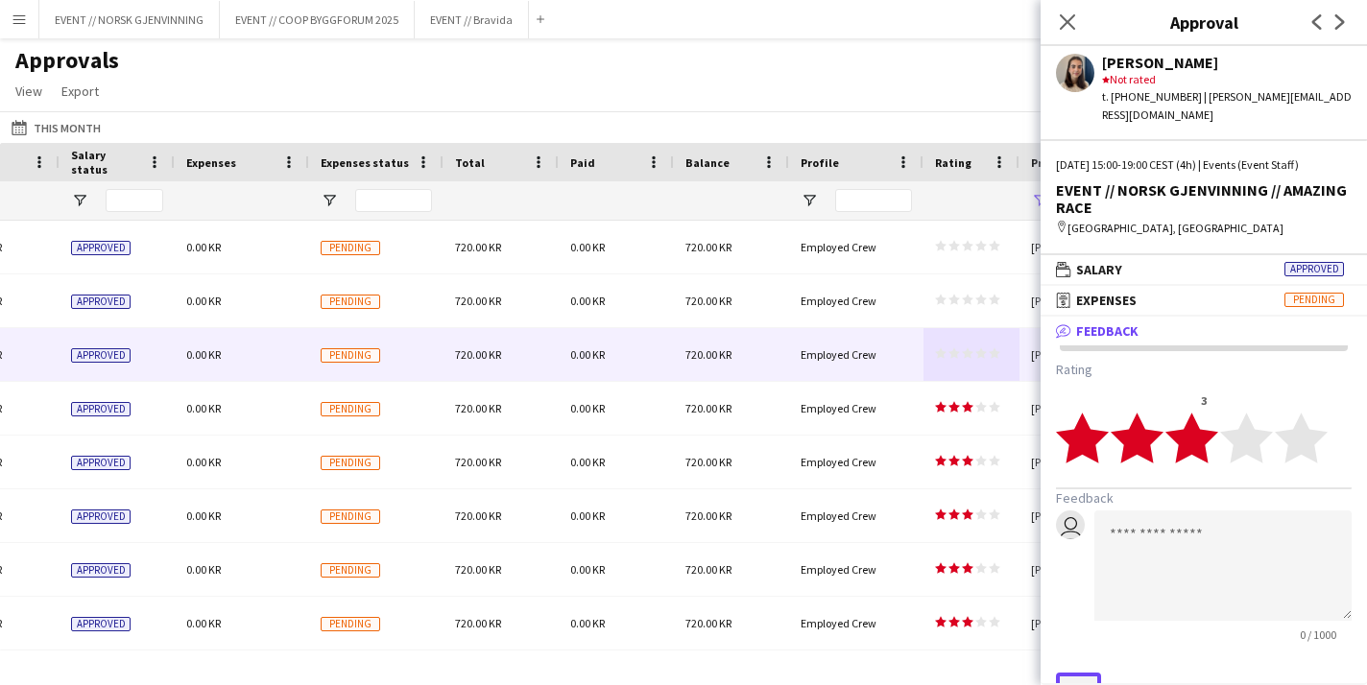
click at [1077, 673] on button "Save" at bounding box center [1078, 688] width 45 height 31
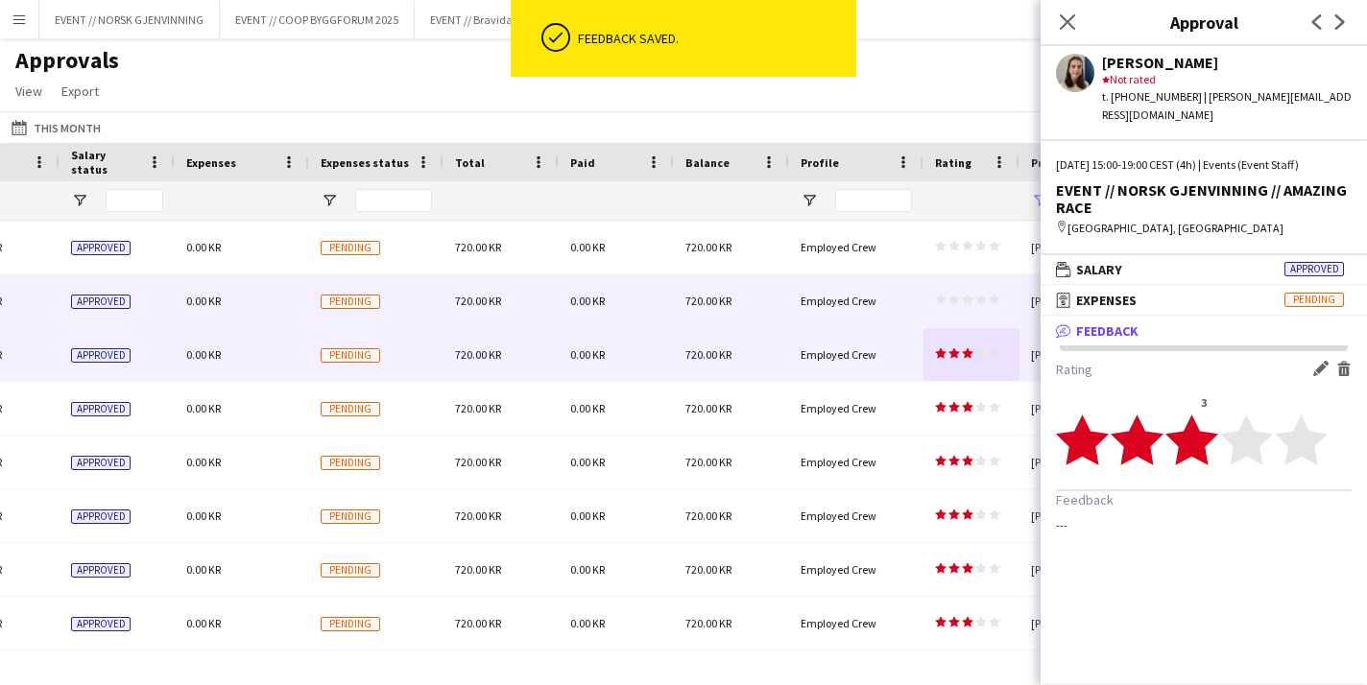
click at [972, 296] on icon "star" at bounding box center [968, 300] width 12 height 12
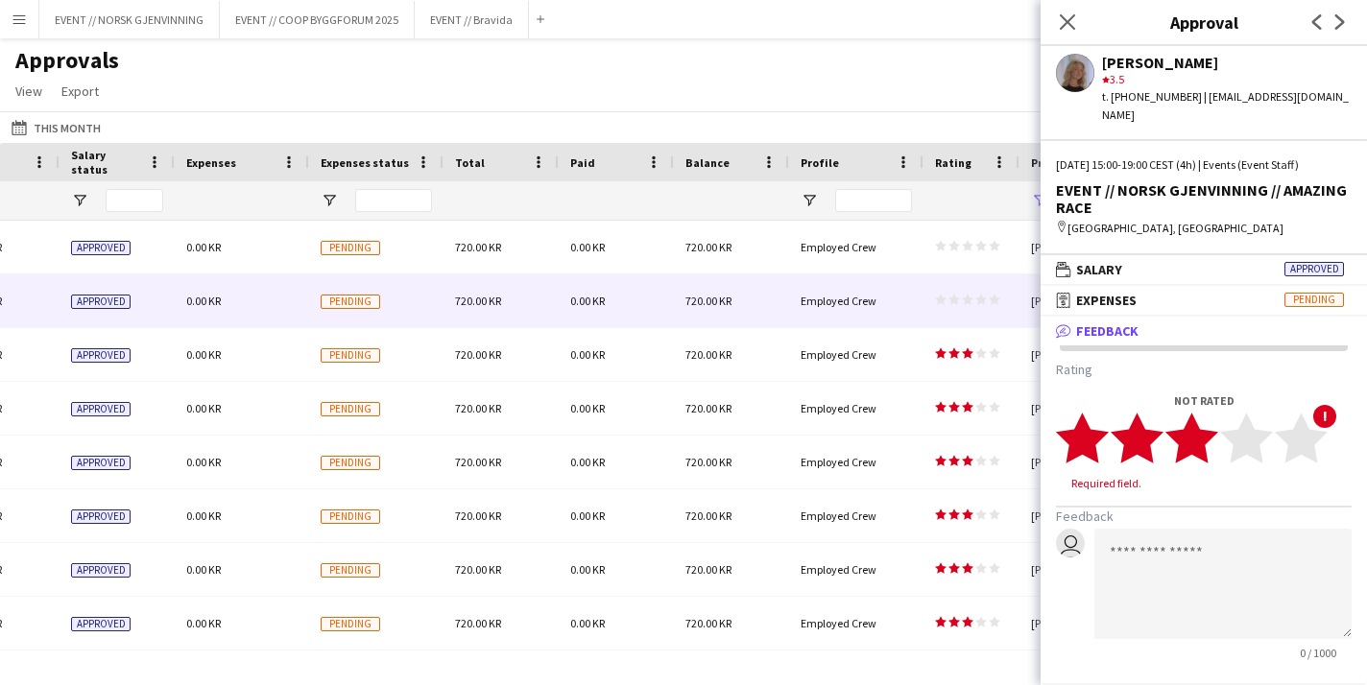
click at [1213, 412] on icon "star" at bounding box center [1191, 438] width 53 height 53
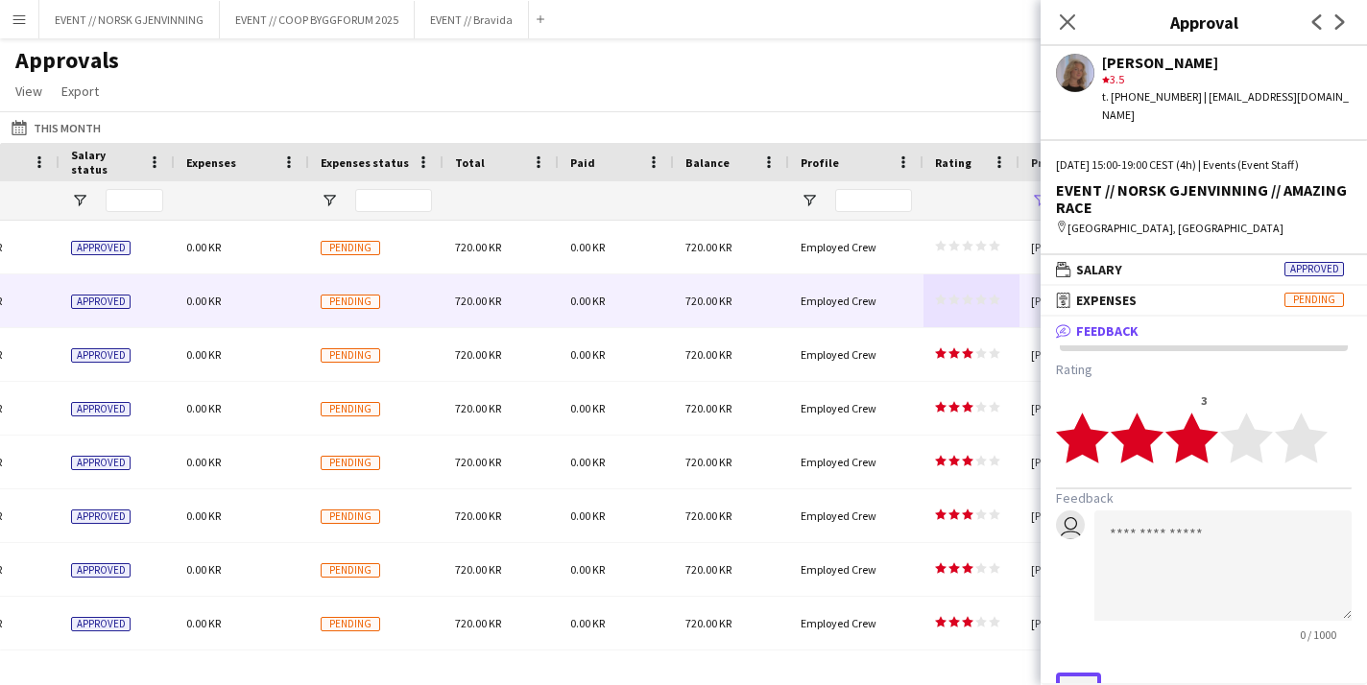
click at [1078, 673] on button "Save" at bounding box center [1078, 688] width 45 height 31
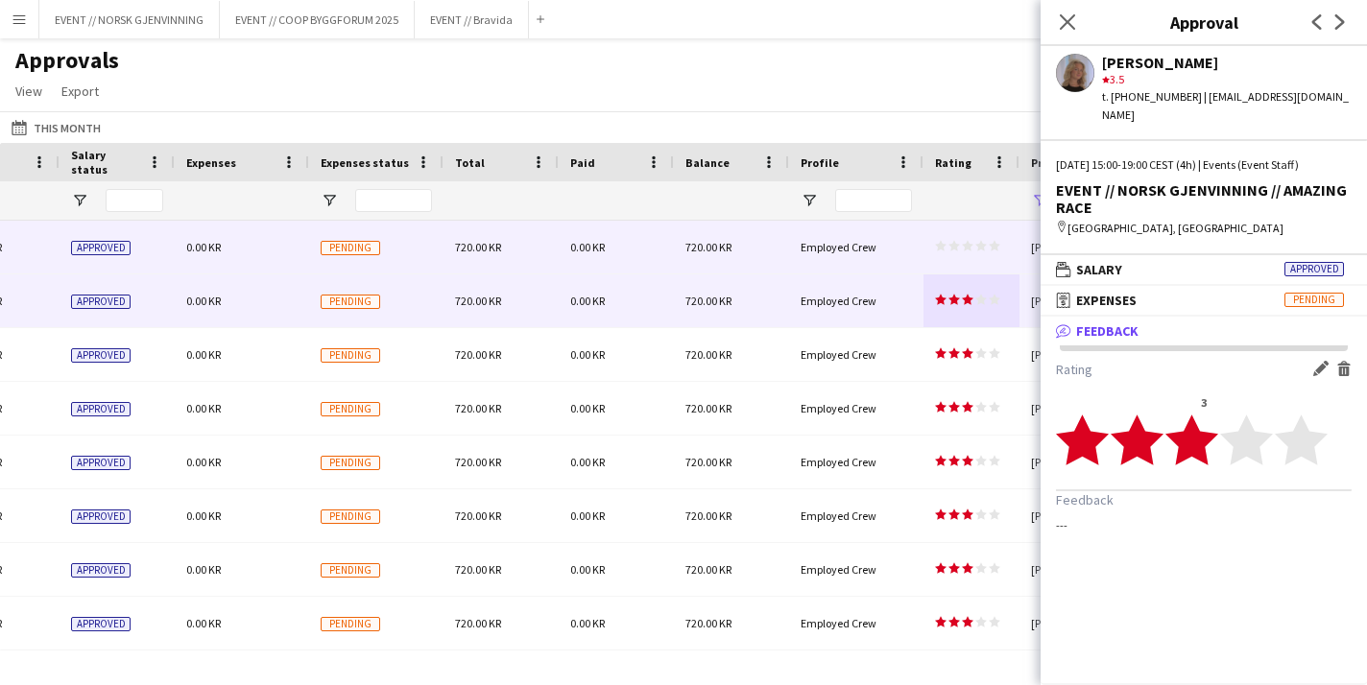
click at [964, 247] on polygon at bounding box center [968, 246] width 12 height 11
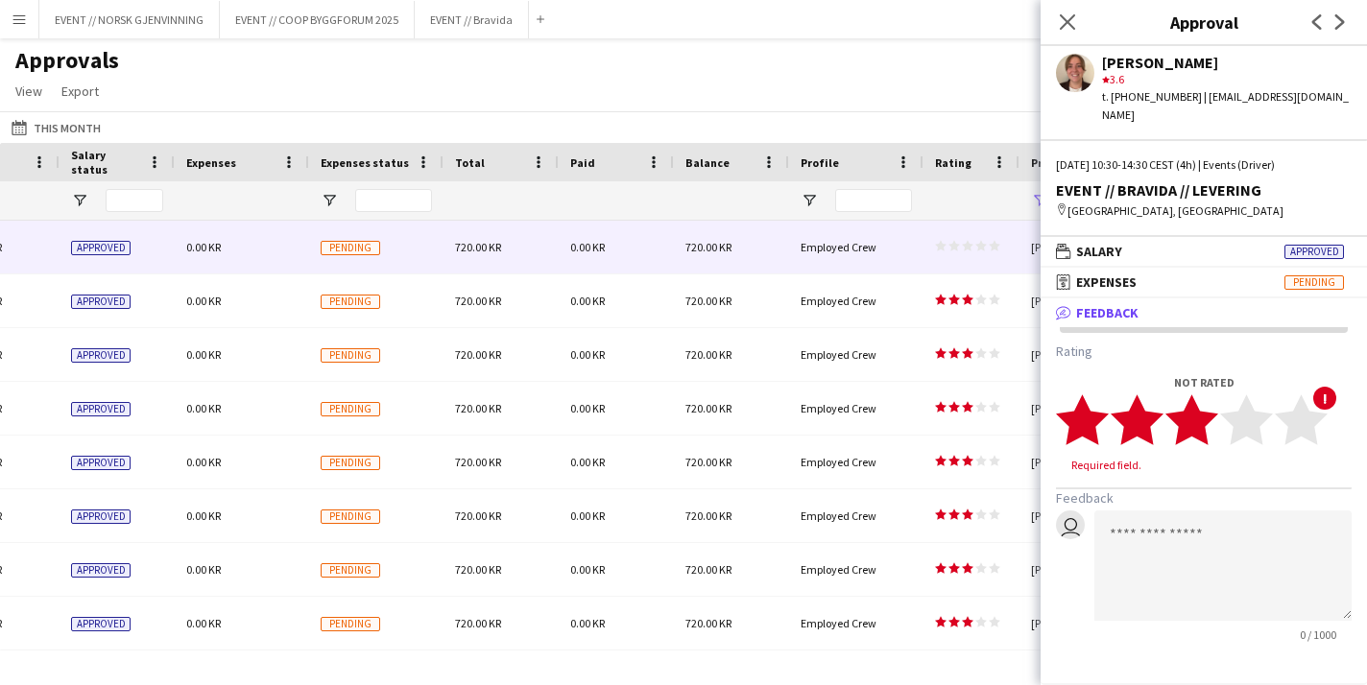
click at [1195, 409] on polygon at bounding box center [1191, 421] width 53 height 50
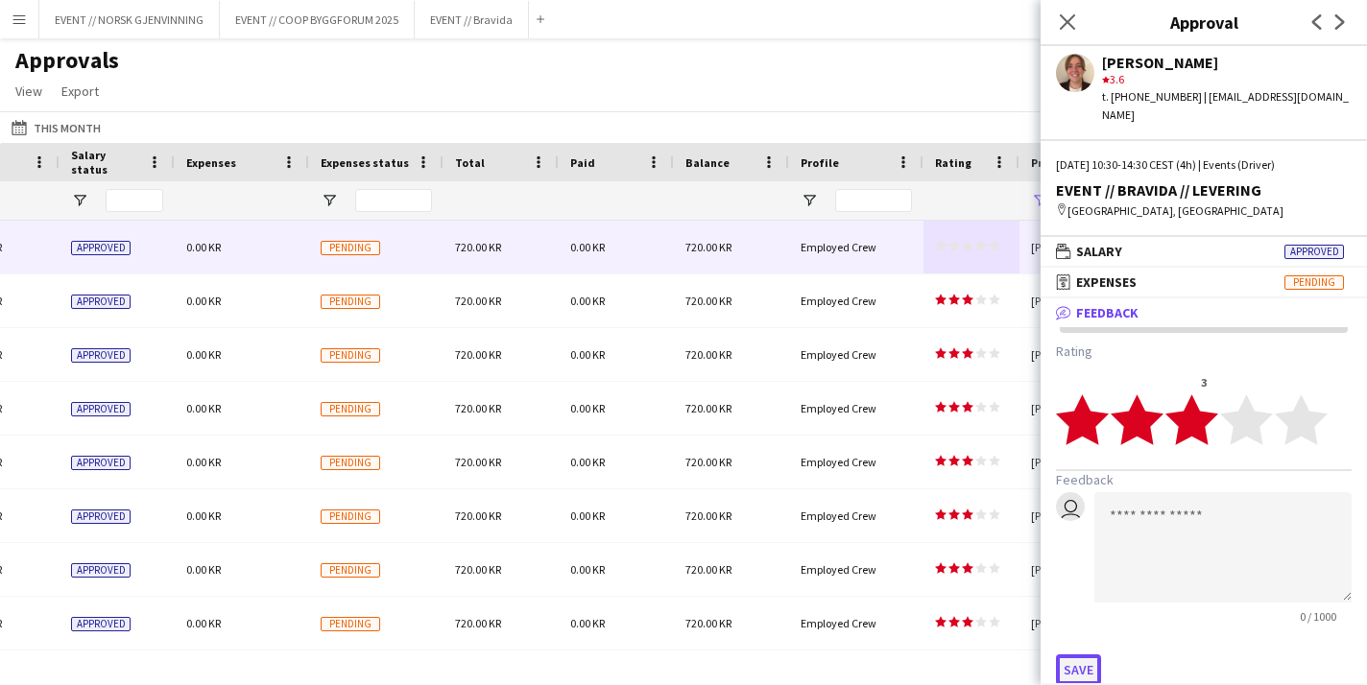
click at [1085, 655] on button "Save" at bounding box center [1078, 670] width 45 height 31
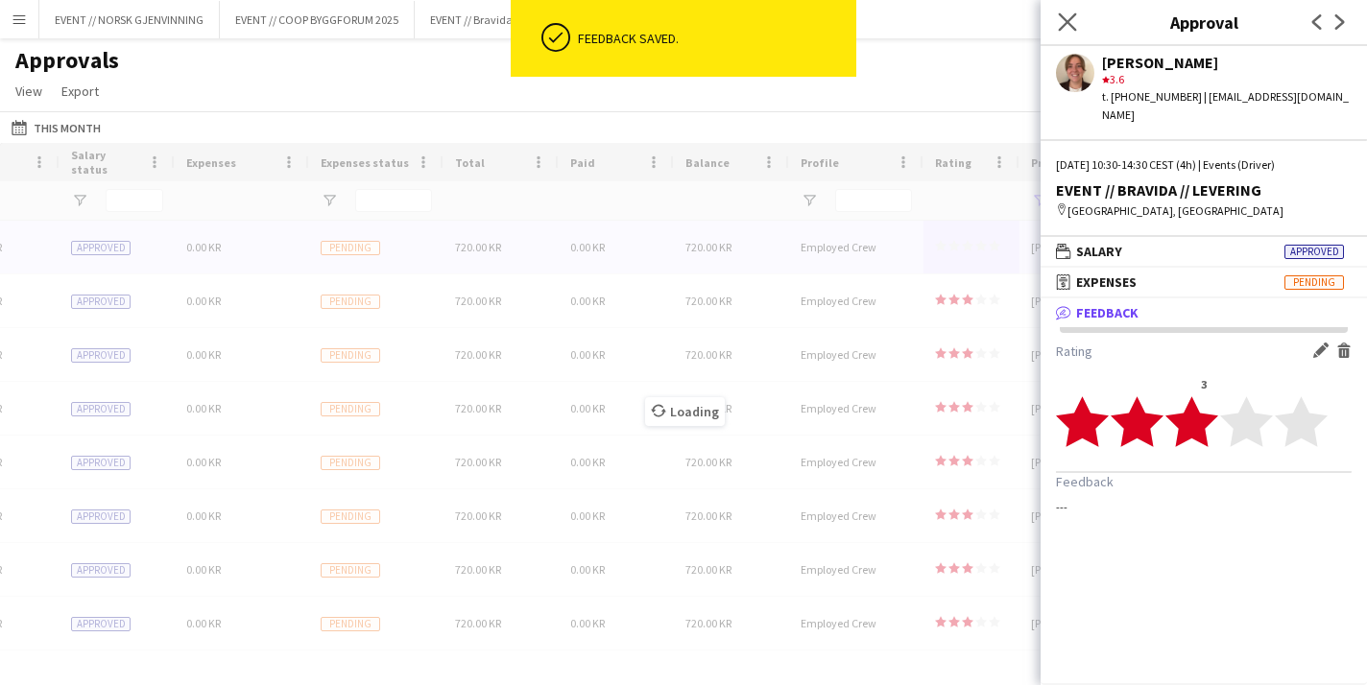
click at [1056, 24] on app-icon "Close pop-in" at bounding box center [1068, 23] width 28 height 28
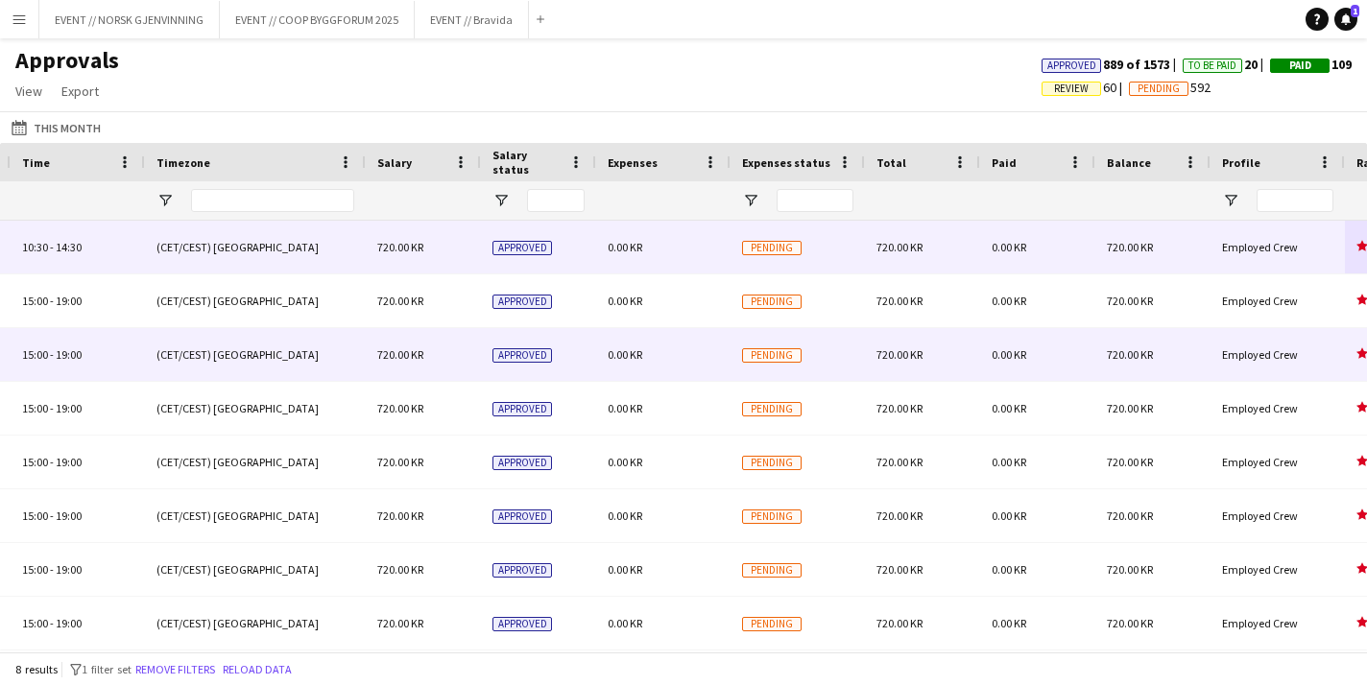
scroll to position [0, 1270]
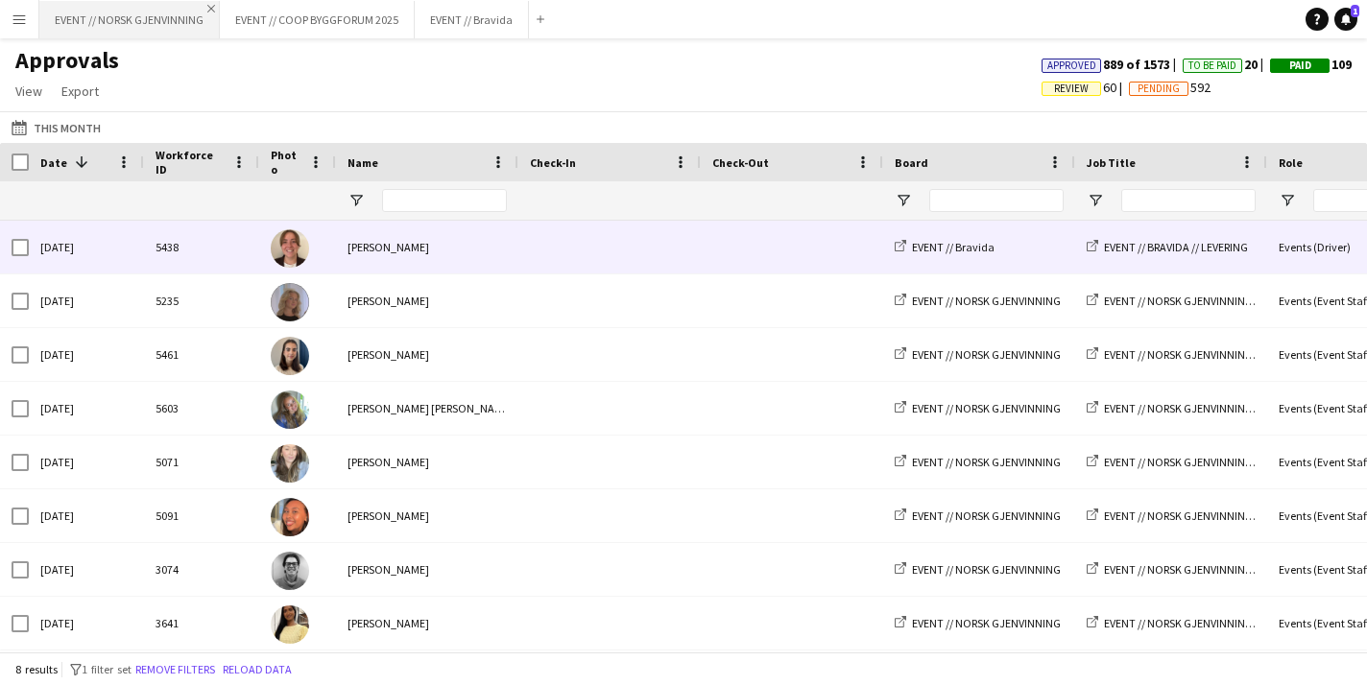
click at [209, 10] on app-icon "Close" at bounding box center [211, 9] width 8 height 8
click at [154, 33] on button "EVENT // COOP BYGGFORUM 2025 Close" at bounding box center [136, 19] width 195 height 37
